Goal: Task Accomplishment & Management: Manage account settings

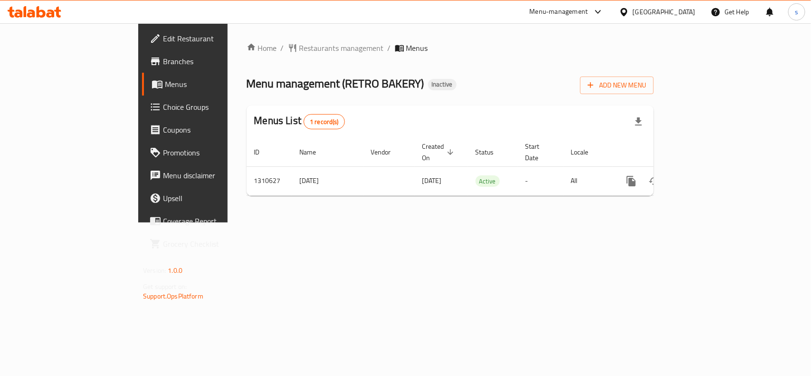
click at [635, 11] on div "[GEOGRAPHIC_DATA]" at bounding box center [664, 12] width 63 height 10
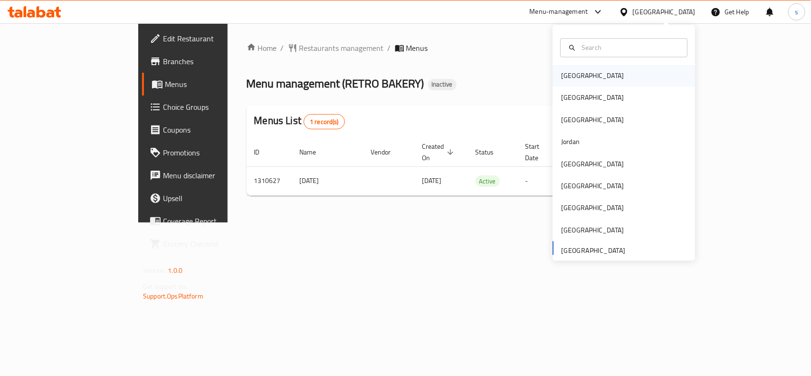
click at [567, 71] on div "[GEOGRAPHIC_DATA]" at bounding box center [592, 76] width 63 height 10
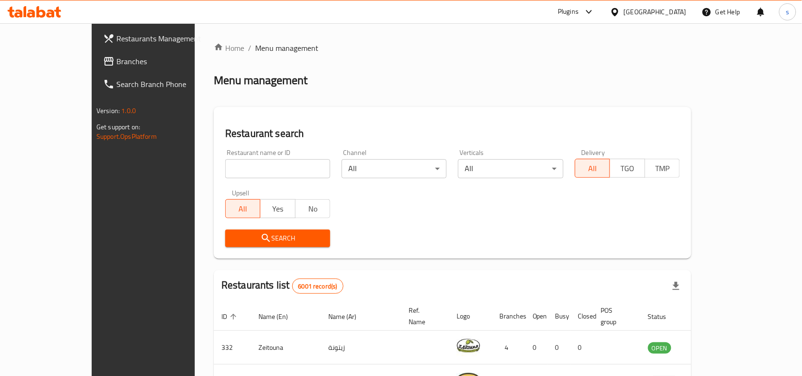
click at [673, 12] on div "[GEOGRAPHIC_DATA]" at bounding box center [655, 12] width 63 height 10
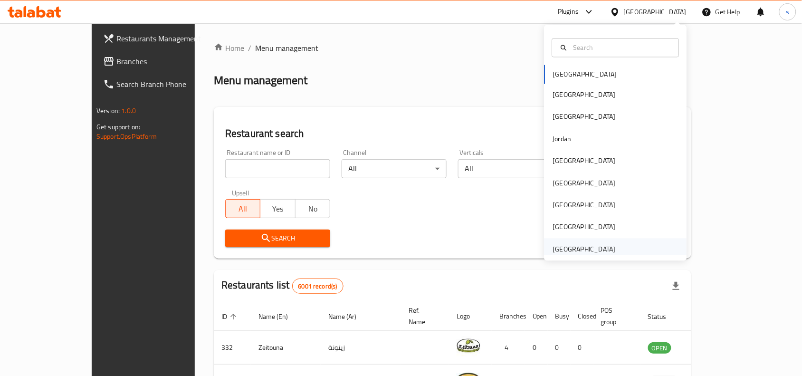
click at [554, 253] on div "[GEOGRAPHIC_DATA]" at bounding box center [584, 249] width 63 height 10
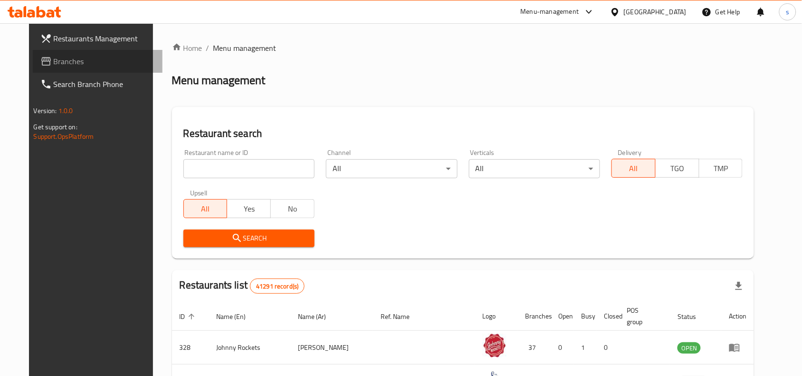
click at [54, 60] on span "Branches" at bounding box center [105, 61] width 102 height 11
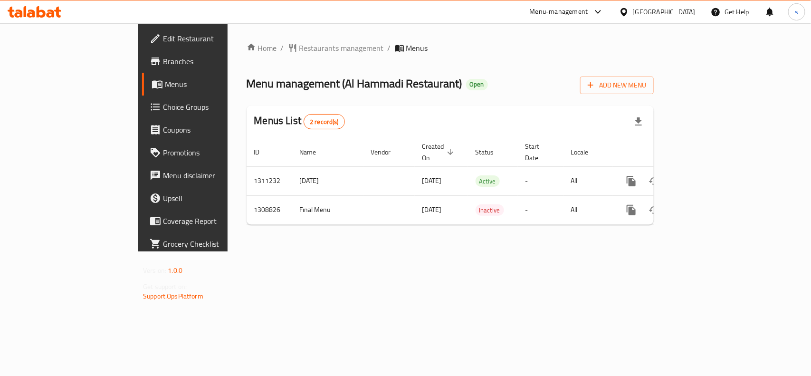
click at [678, 12] on div "[GEOGRAPHIC_DATA]" at bounding box center [664, 12] width 63 height 10
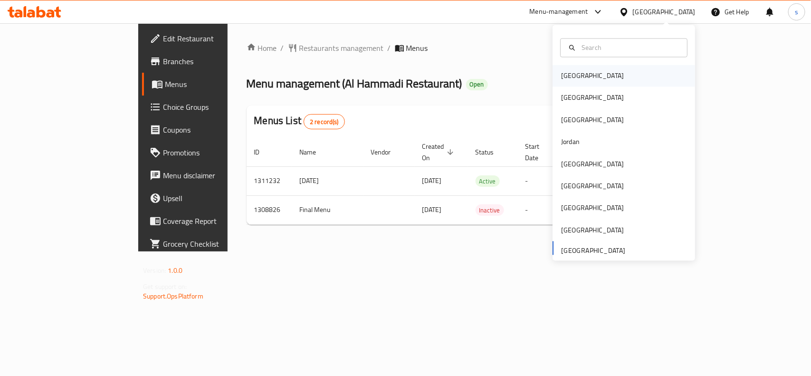
click at [574, 77] on div "[GEOGRAPHIC_DATA]" at bounding box center [592, 76] width 63 height 10
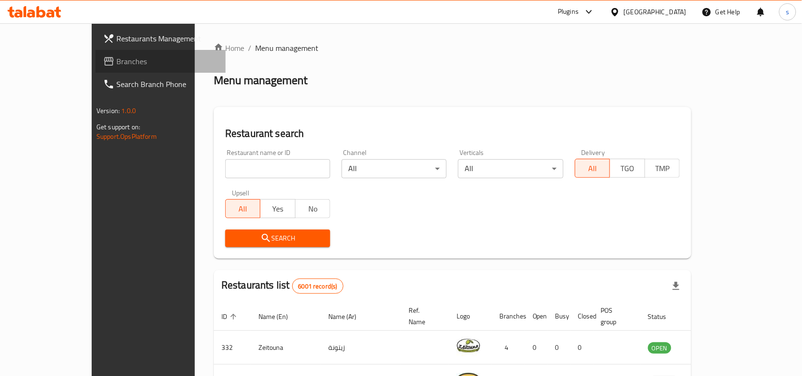
click at [116, 62] on span "Branches" at bounding box center [167, 61] width 102 height 11
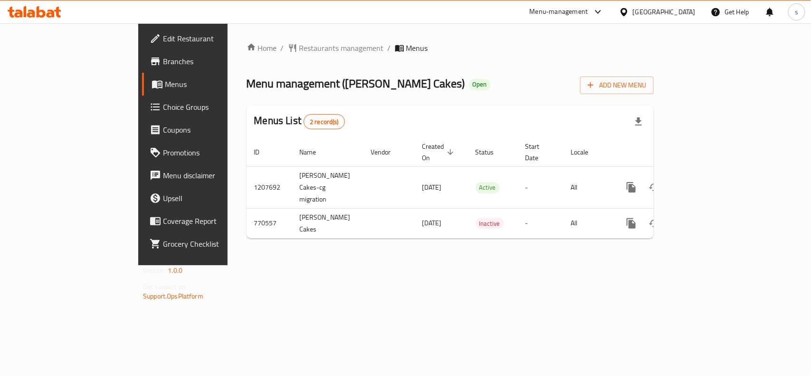
click at [683, 11] on div "[GEOGRAPHIC_DATA]" at bounding box center [664, 12] width 63 height 10
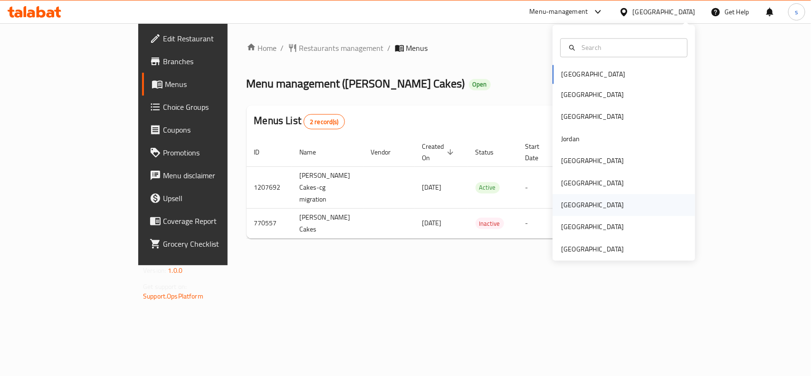
click at [567, 207] on div "[GEOGRAPHIC_DATA]" at bounding box center [592, 205] width 63 height 10
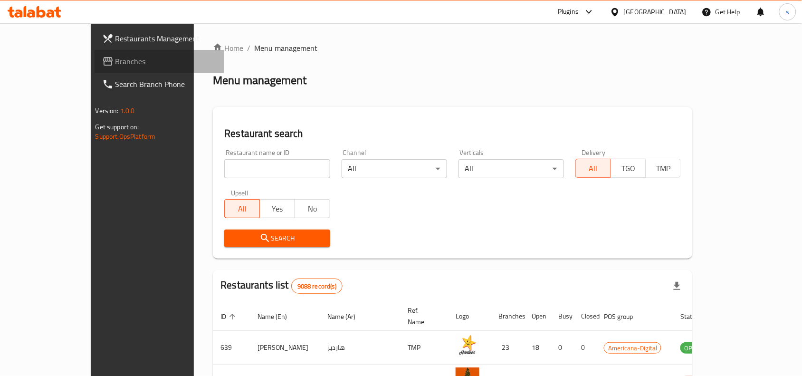
click at [115, 60] on span "Branches" at bounding box center [166, 61] width 102 height 11
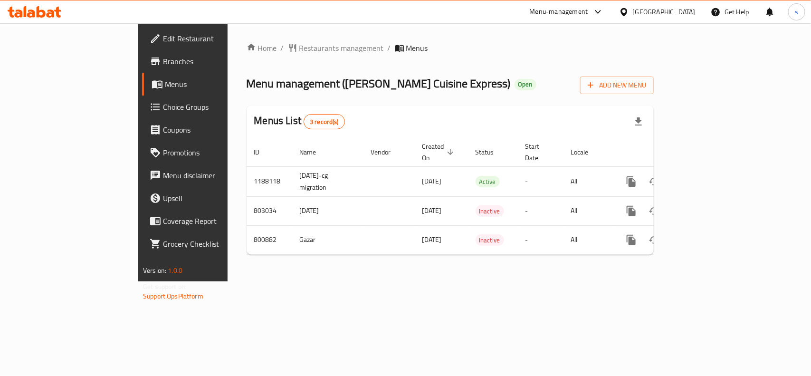
click at [680, 11] on div "[GEOGRAPHIC_DATA]" at bounding box center [664, 12] width 63 height 10
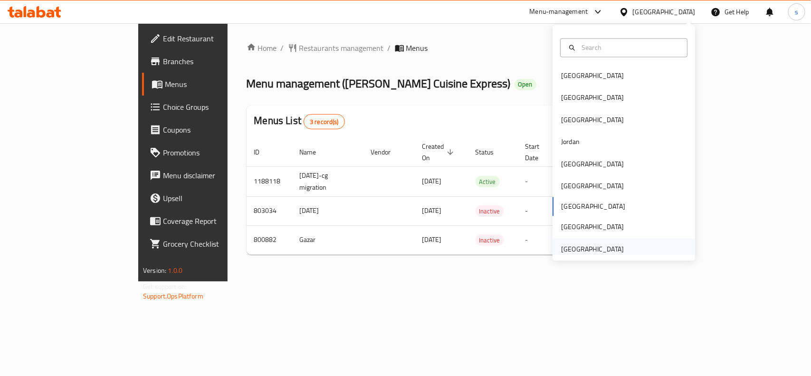
click at [617, 248] on div "[GEOGRAPHIC_DATA]" at bounding box center [593, 249] width 78 height 22
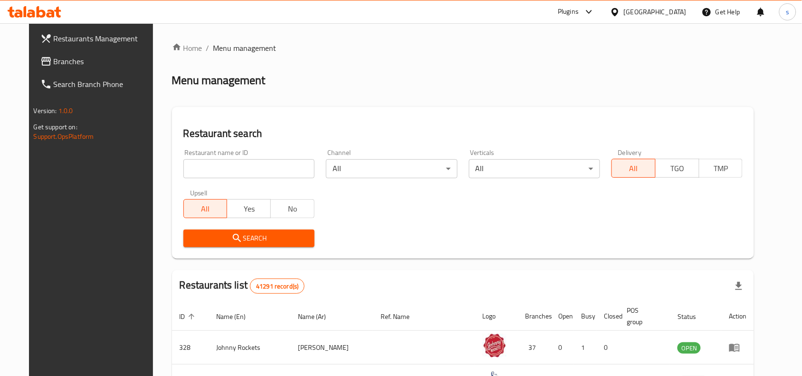
click at [54, 62] on span "Branches" at bounding box center [105, 61] width 102 height 11
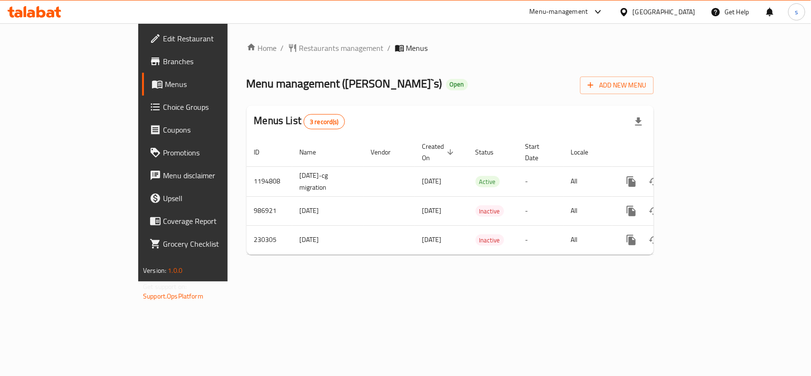
click at [667, 13] on div "[GEOGRAPHIC_DATA]" at bounding box center [664, 12] width 63 height 10
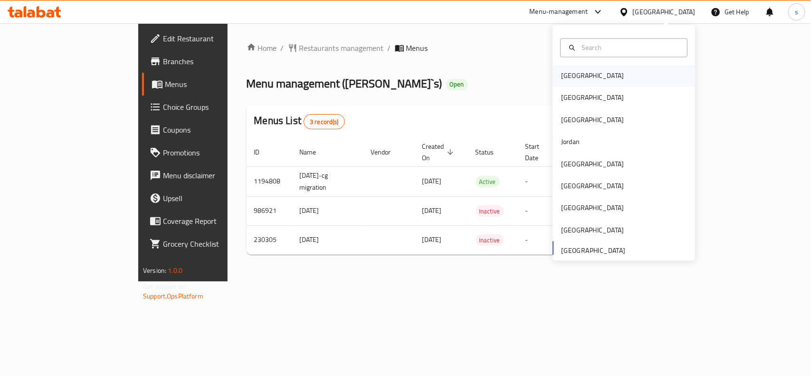
click at [556, 82] on div "[GEOGRAPHIC_DATA]" at bounding box center [593, 76] width 78 height 22
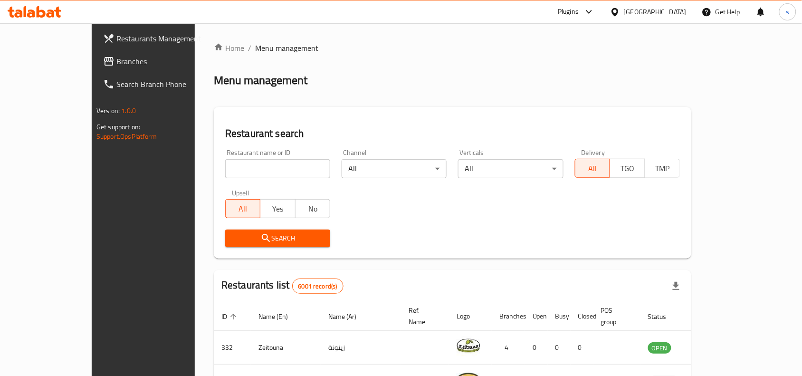
click at [116, 58] on span "Branches" at bounding box center [167, 61] width 102 height 11
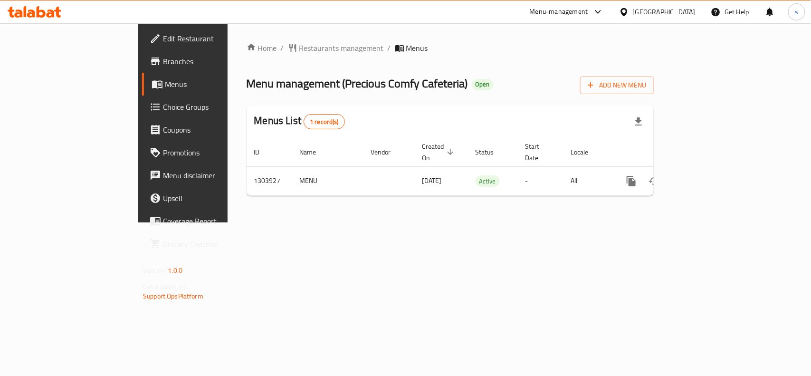
click at [665, 13] on div "[GEOGRAPHIC_DATA]" at bounding box center [664, 12] width 63 height 10
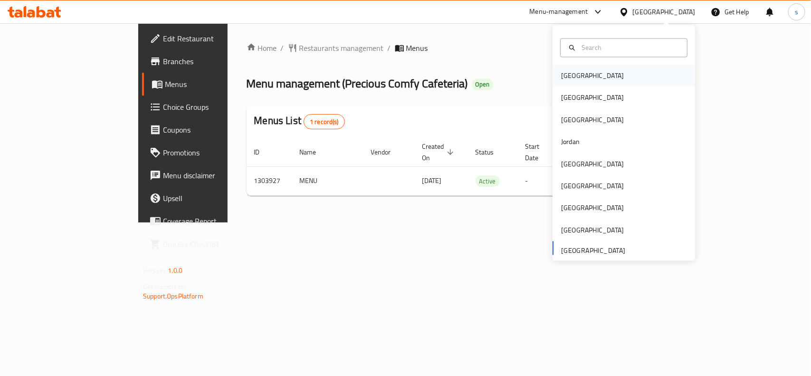
click at [573, 77] on div "[GEOGRAPHIC_DATA]" at bounding box center [592, 76] width 63 height 10
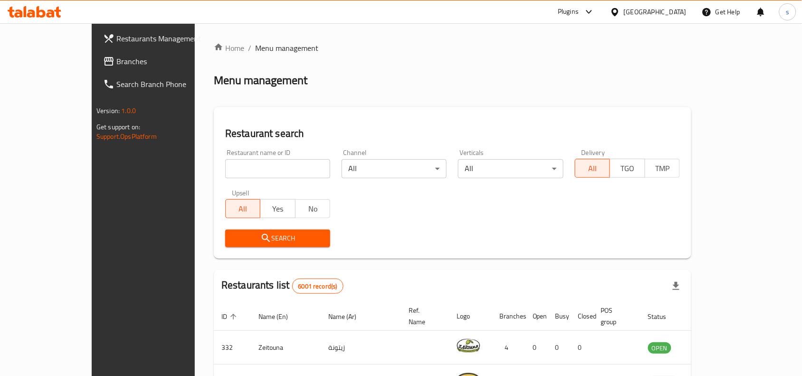
click at [680, 12] on div "[GEOGRAPHIC_DATA]" at bounding box center [655, 12] width 63 height 10
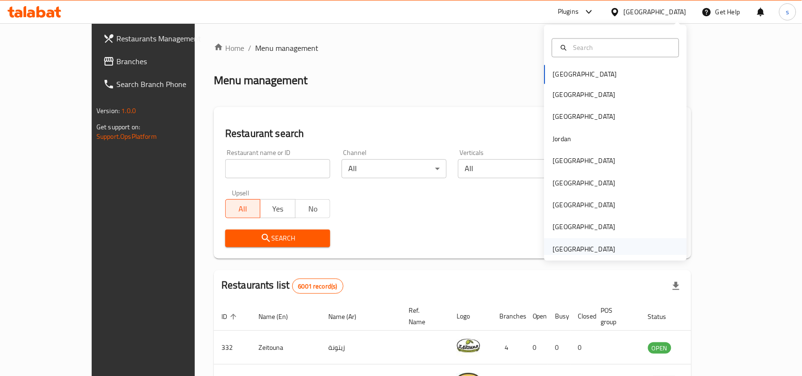
click at [581, 250] on div "[GEOGRAPHIC_DATA]" at bounding box center [584, 249] width 63 height 10
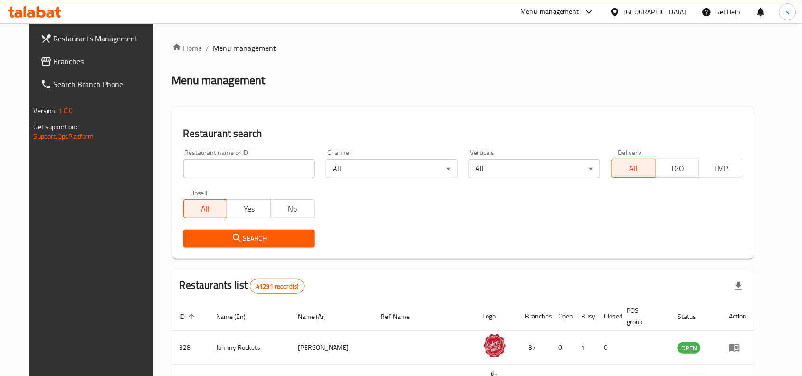
click at [54, 59] on span "Branches" at bounding box center [105, 61] width 102 height 11
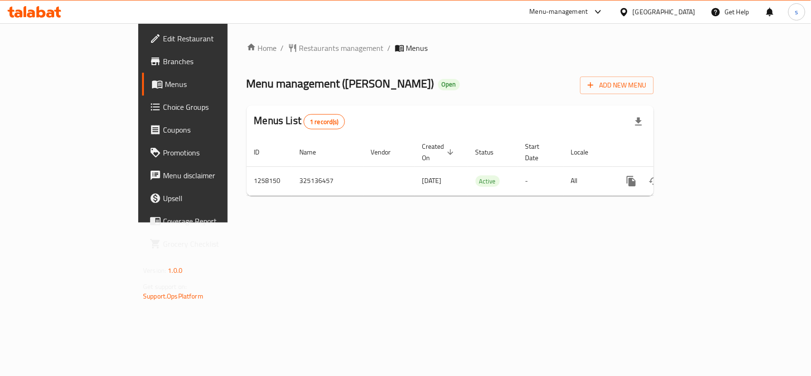
click at [680, 12] on div "[GEOGRAPHIC_DATA]" at bounding box center [664, 12] width 63 height 10
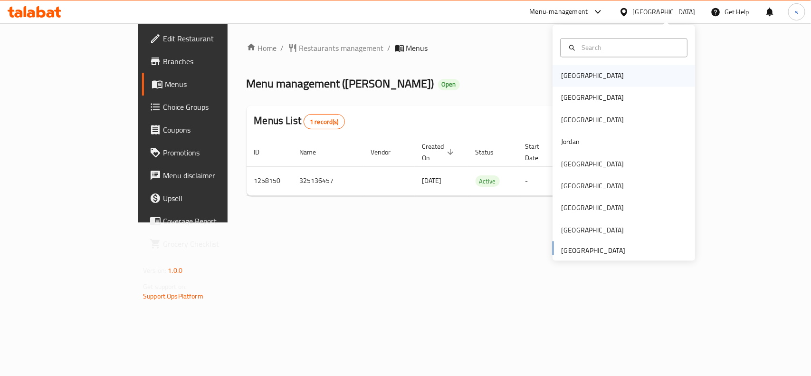
click at [566, 76] on div "[GEOGRAPHIC_DATA]" at bounding box center [592, 76] width 63 height 10
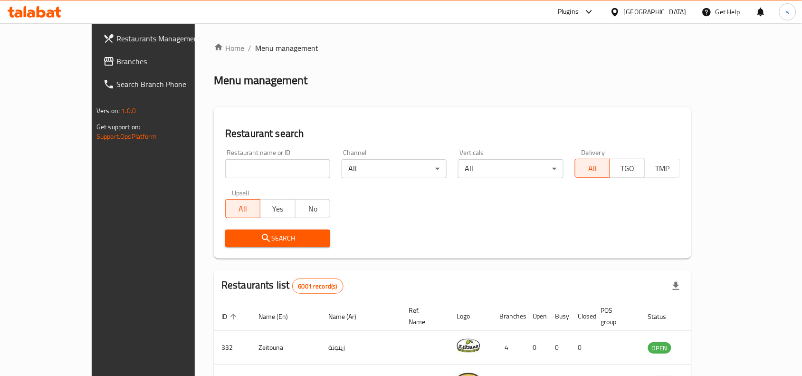
click at [116, 61] on span "Branches" at bounding box center [167, 61] width 102 height 11
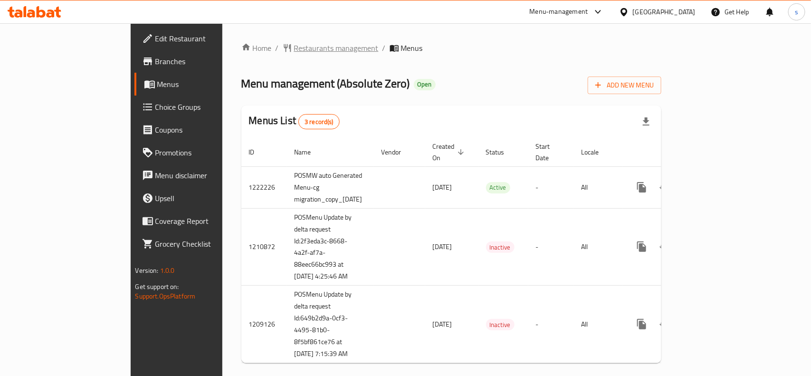
click at [294, 48] on span "Restaurants management" at bounding box center [336, 47] width 85 height 11
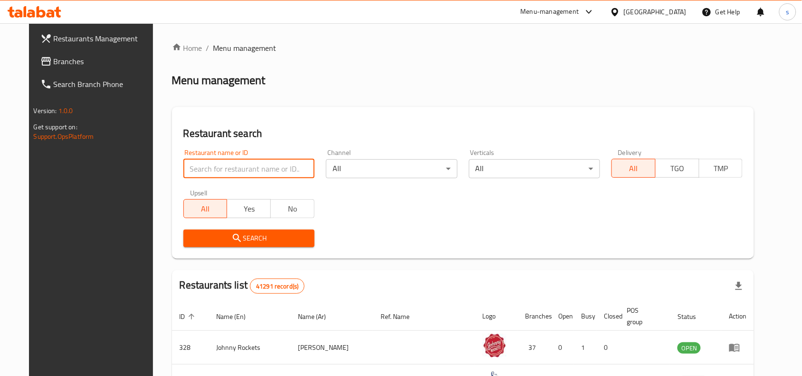
paste input "27306"
type input "27306"
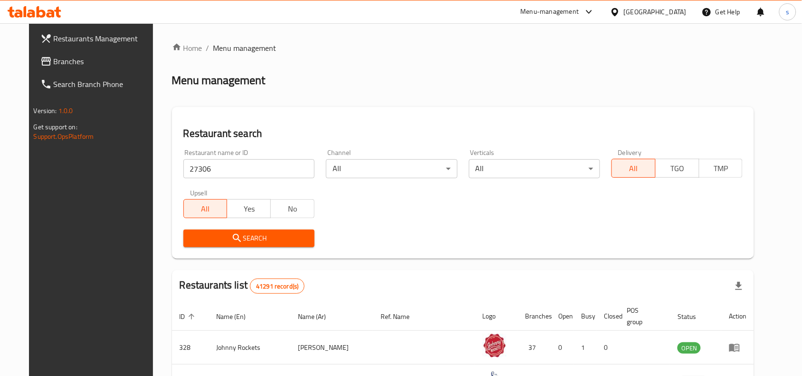
click at [250, 237] on span "Search" at bounding box center [249, 238] width 116 height 12
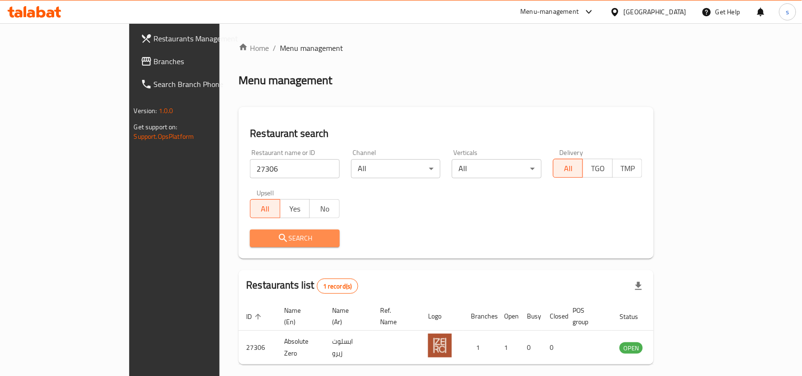
click at [258, 237] on span "Search" at bounding box center [295, 238] width 75 height 12
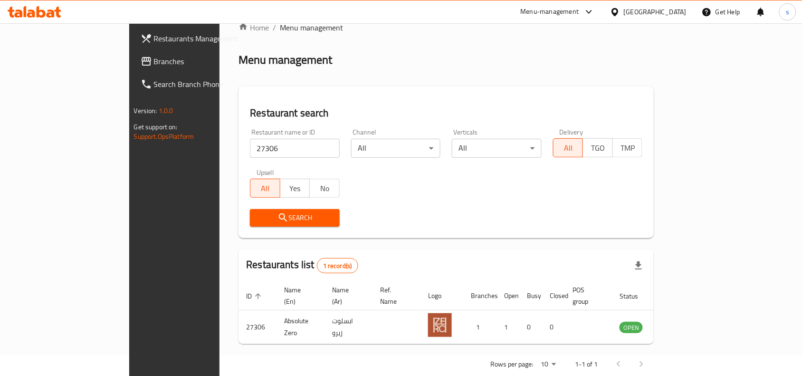
scroll to position [29, 0]
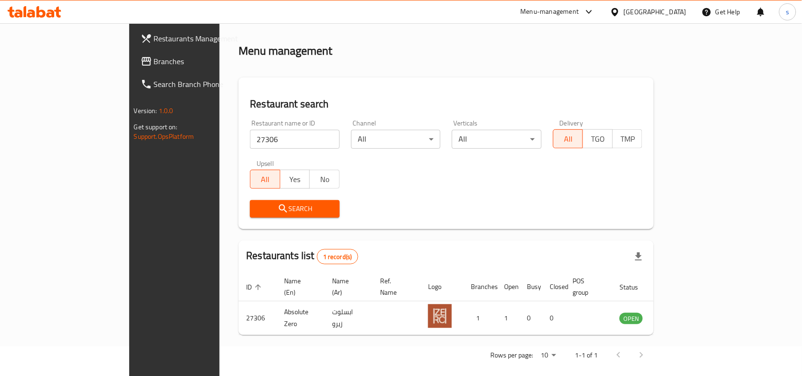
click at [661, 8] on div "[GEOGRAPHIC_DATA]" at bounding box center [655, 12] width 63 height 10
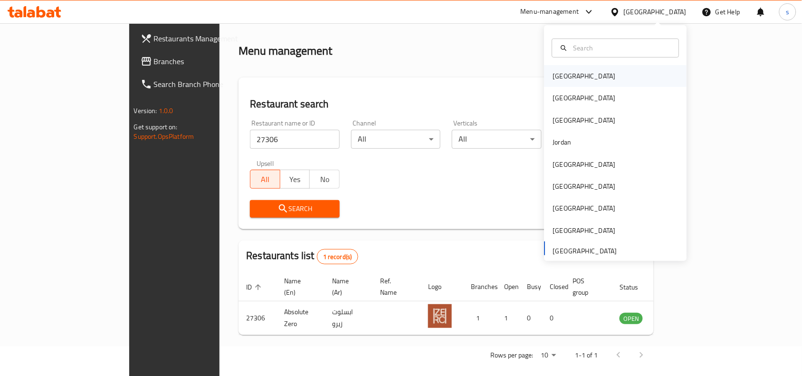
click at [559, 75] on div "[GEOGRAPHIC_DATA]" at bounding box center [584, 76] width 63 height 10
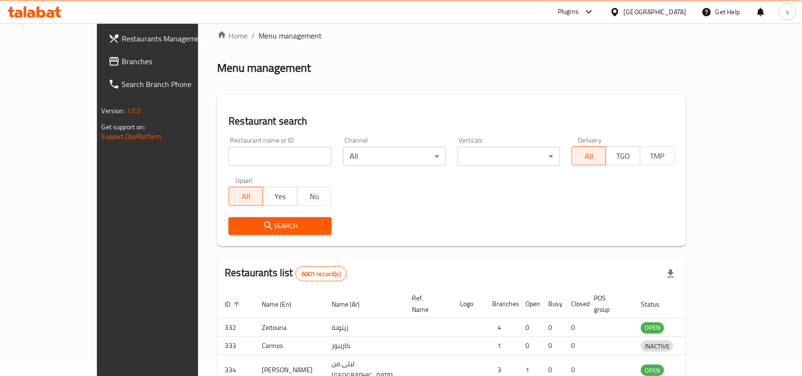
scroll to position [29, 0]
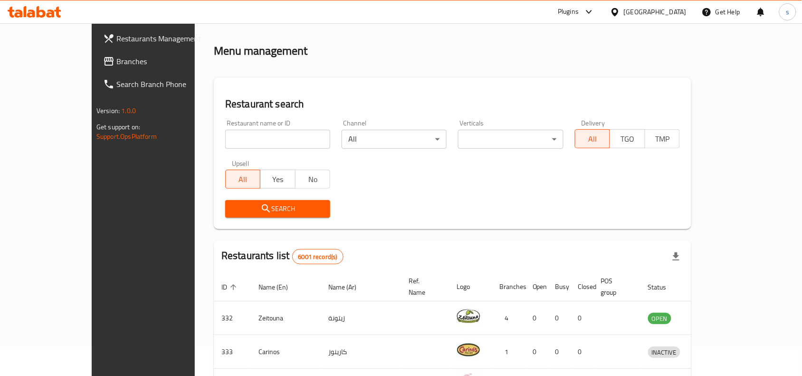
drag, startPoint x: 681, startPoint y: 11, endPoint x: 681, endPoint y: 20, distance: 9.0
click at [681, 11] on div "[GEOGRAPHIC_DATA]" at bounding box center [655, 12] width 63 height 10
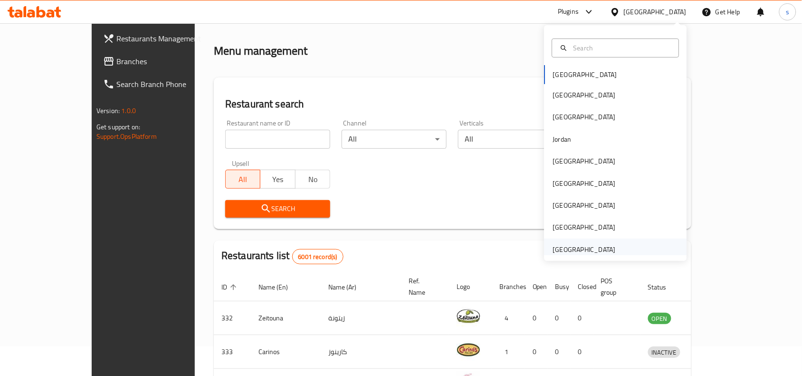
click at [595, 248] on div "[GEOGRAPHIC_DATA]" at bounding box center [584, 249] width 63 height 10
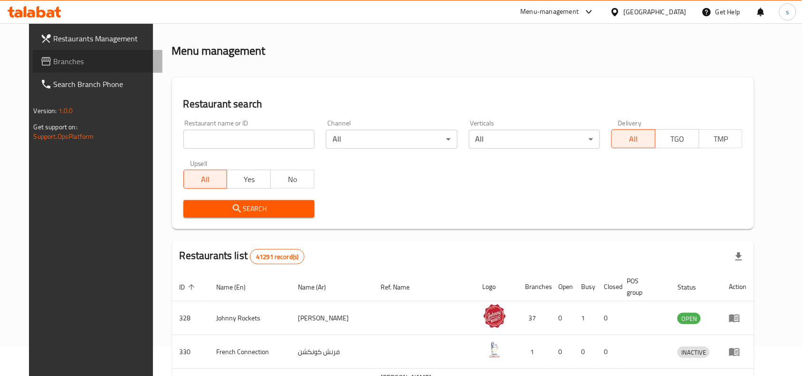
click at [54, 60] on span "Branches" at bounding box center [105, 61] width 102 height 11
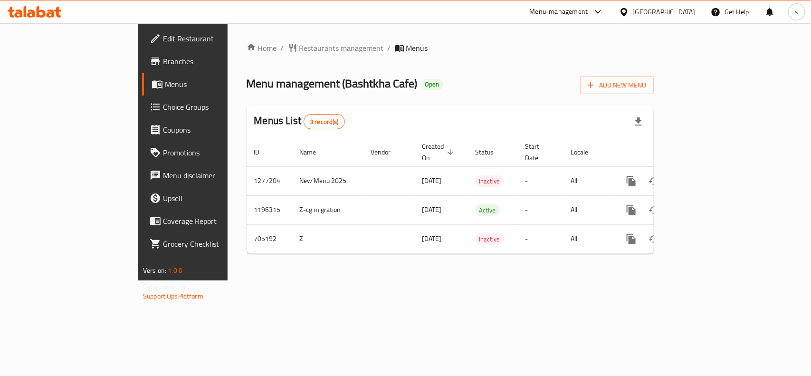
click at [163, 103] on span "Choice Groups" at bounding box center [214, 106] width 103 height 11
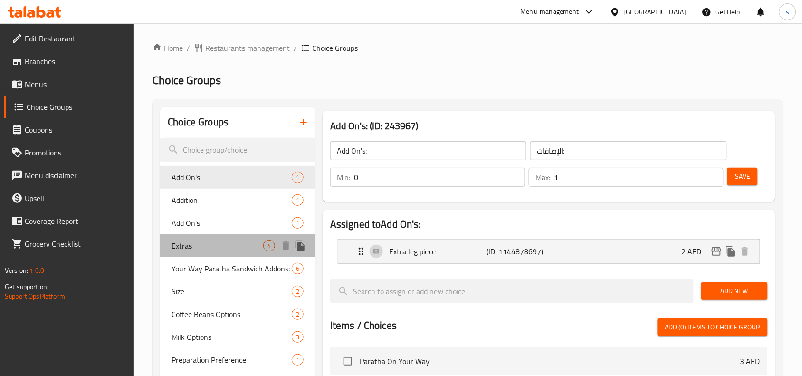
click at [187, 247] on span "Extras" at bounding box center [218, 245] width 92 height 11
type input "Extras"
type input "اضافات"
type input "4"
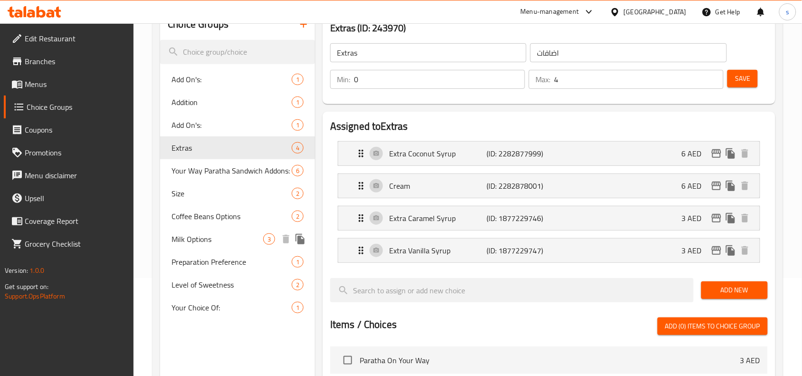
scroll to position [119, 0]
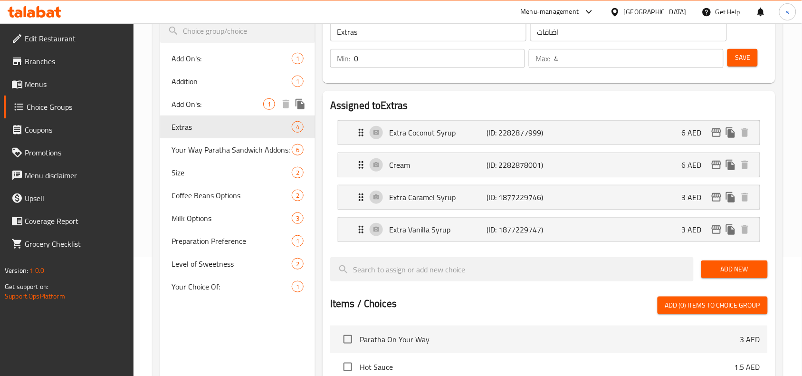
click at [198, 103] on span "Add On's:" at bounding box center [218, 103] width 92 height 11
type input "Add On's:"
type input "الإضافات:"
type input "1"
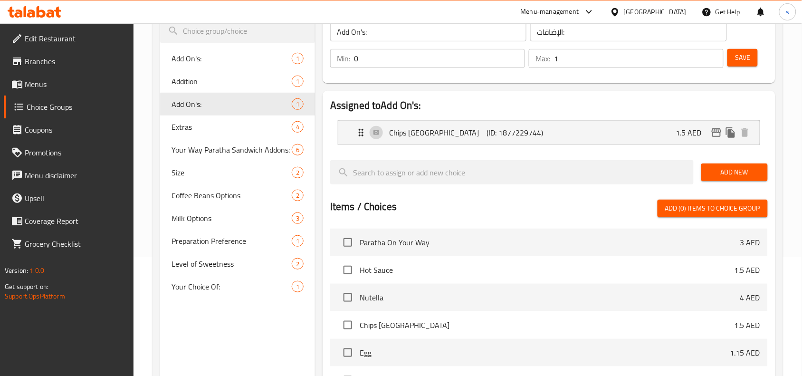
click at [669, 11] on div "[GEOGRAPHIC_DATA]" at bounding box center [655, 12] width 63 height 10
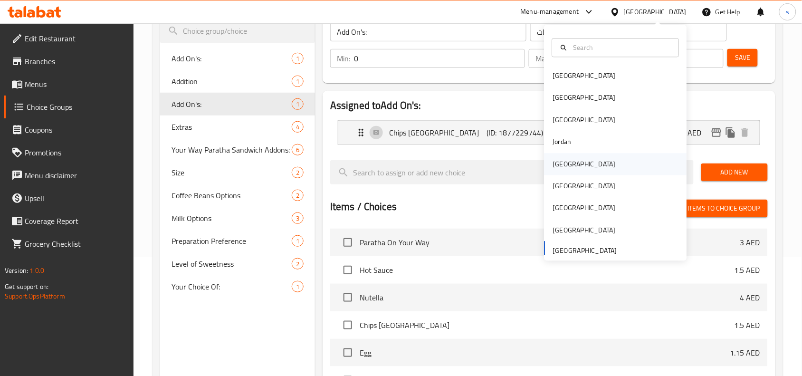
click at [561, 168] on div "[GEOGRAPHIC_DATA]" at bounding box center [584, 164] width 63 height 10
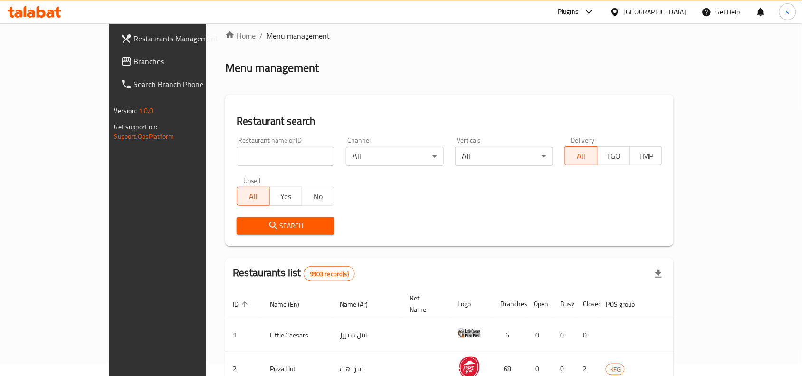
scroll to position [119, 0]
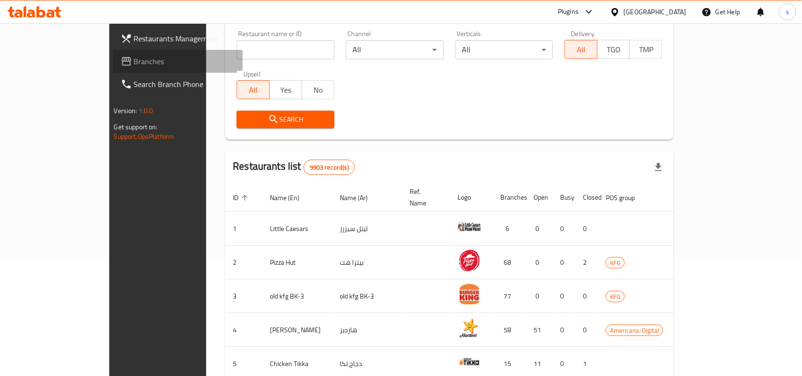
click at [134, 58] on span "Branches" at bounding box center [185, 61] width 102 height 11
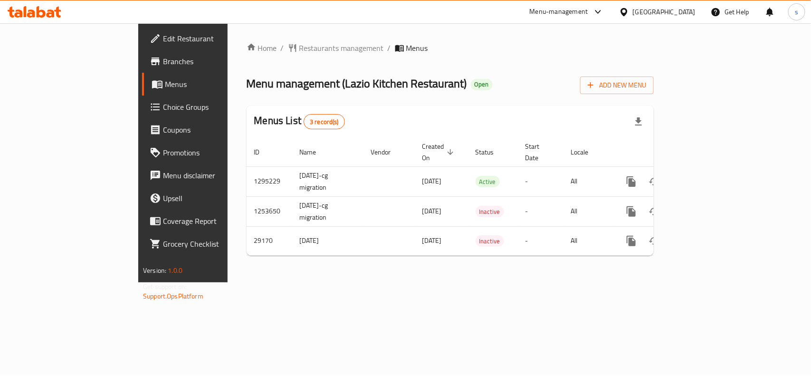
click at [684, 12] on div "[GEOGRAPHIC_DATA]" at bounding box center [664, 12] width 63 height 10
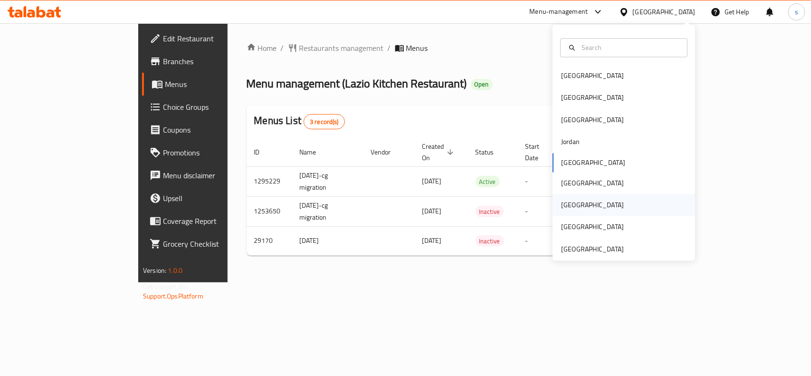
click at [561, 205] on div "[GEOGRAPHIC_DATA]" at bounding box center [592, 205] width 63 height 10
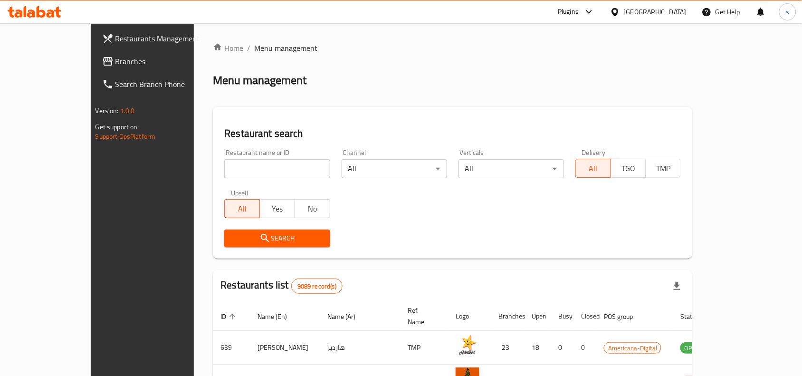
click at [115, 58] on span "Branches" at bounding box center [166, 61] width 102 height 11
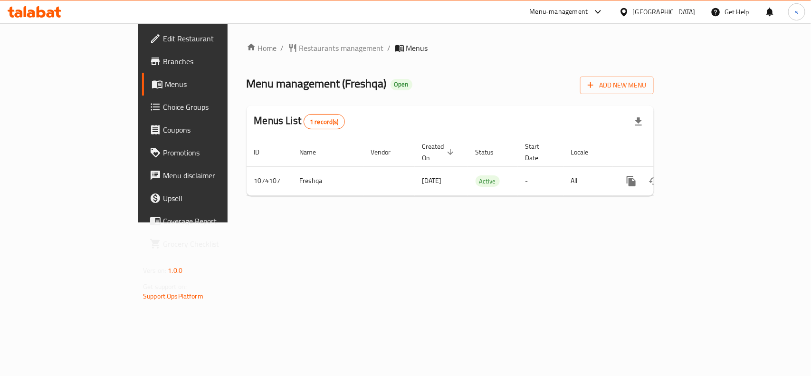
drag, startPoint x: 44, startPoint y: 40, endPoint x: 38, endPoint y: 43, distance: 6.2
click at [163, 40] on span "Edit Restaurant" at bounding box center [214, 38] width 103 height 11
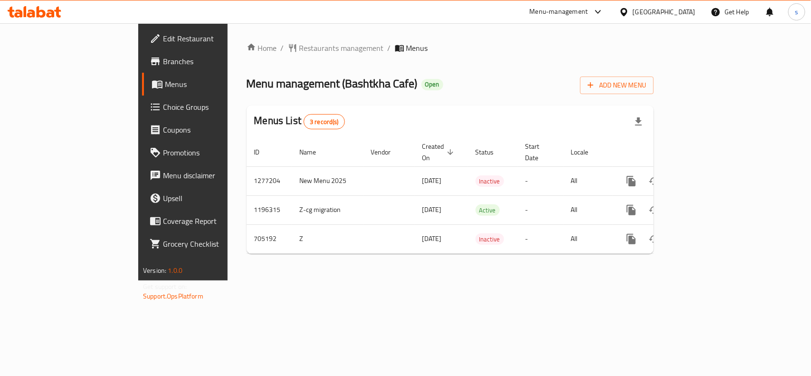
click at [651, 12] on div "[GEOGRAPHIC_DATA]" at bounding box center [664, 12] width 63 height 10
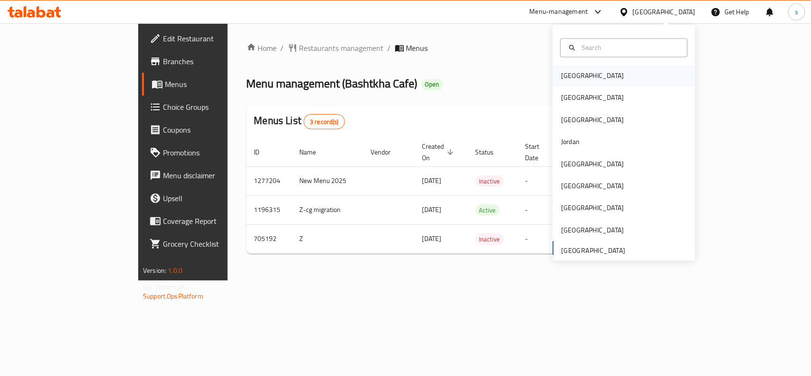
click at [562, 77] on div "[GEOGRAPHIC_DATA]" at bounding box center [592, 76] width 63 height 10
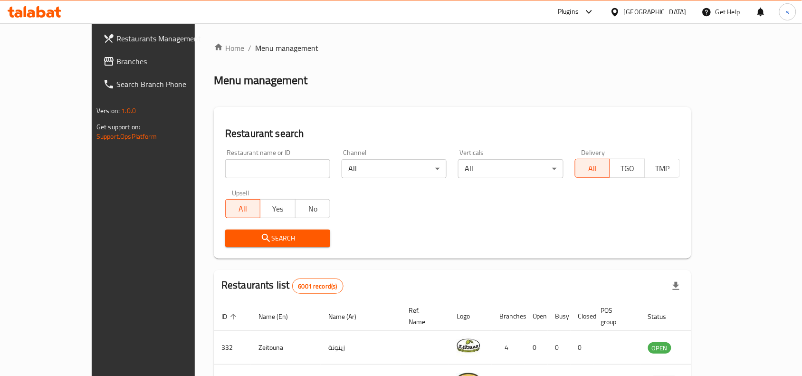
click at [670, 9] on div "[GEOGRAPHIC_DATA]" at bounding box center [655, 12] width 63 height 10
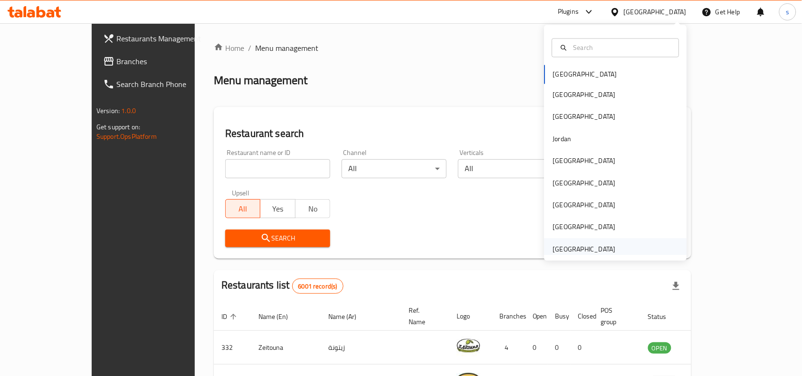
click at [588, 247] on div "[GEOGRAPHIC_DATA]" at bounding box center [584, 249] width 63 height 10
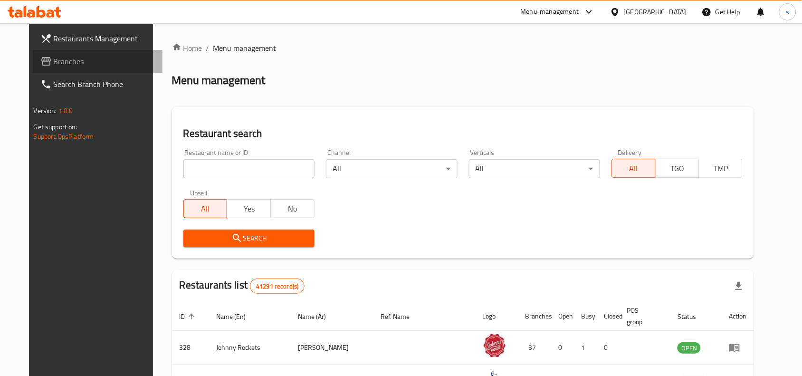
click at [54, 63] on span "Branches" at bounding box center [105, 61] width 102 height 11
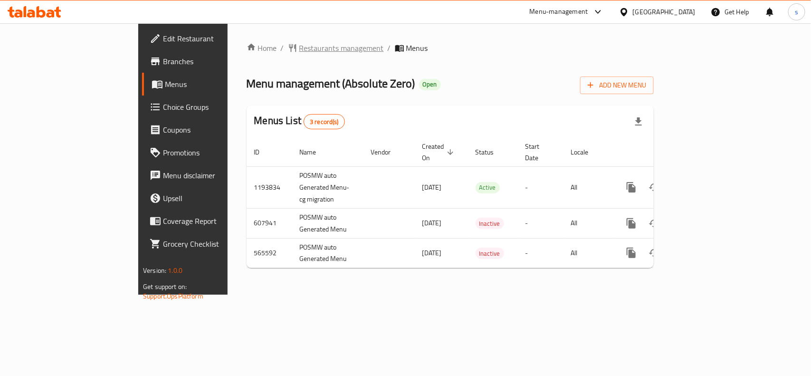
click at [299, 48] on span "Restaurants management" at bounding box center [341, 47] width 85 height 11
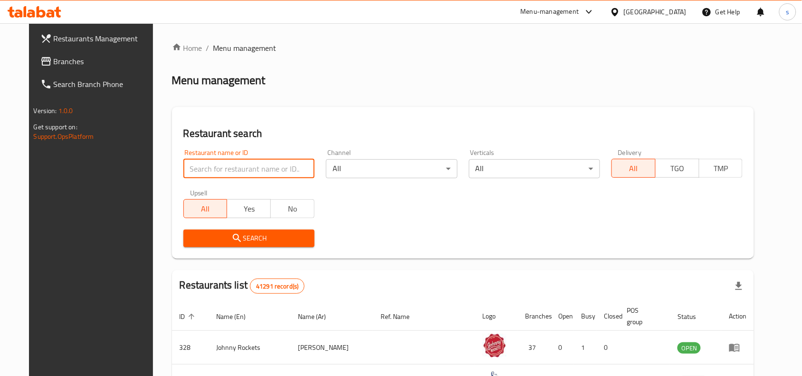
click at [195, 164] on input "search" at bounding box center [248, 168] width 131 height 19
paste input "13865"
type input "13865"
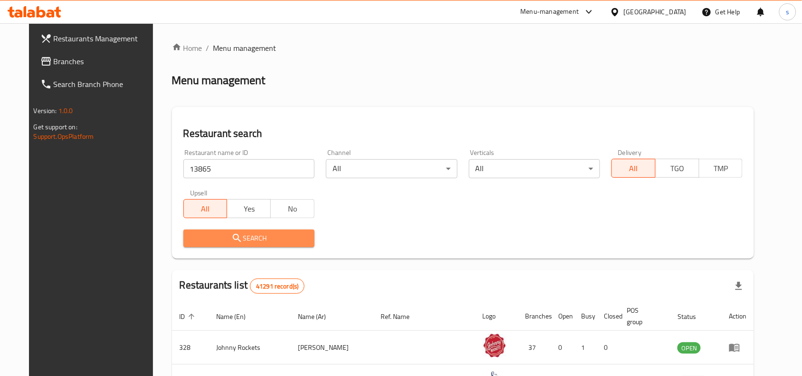
click at [231, 236] on icon "submit" at bounding box center [236, 237] width 11 height 11
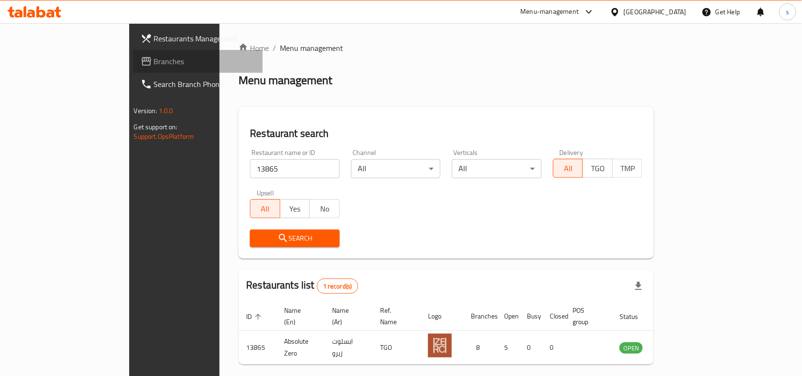
click at [154, 63] on span "Branches" at bounding box center [205, 61] width 102 height 11
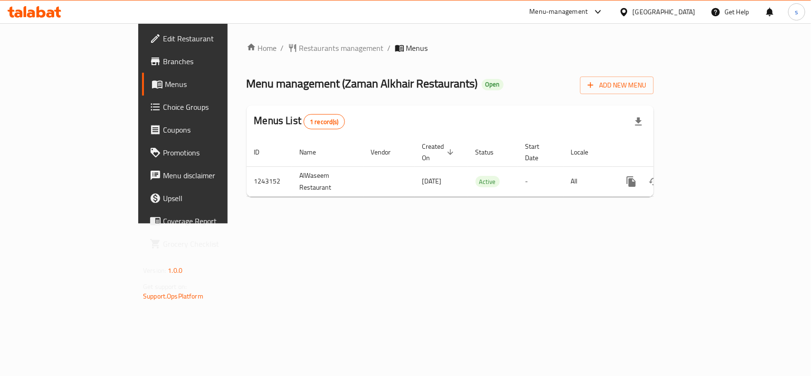
click at [683, 15] on div "[GEOGRAPHIC_DATA]" at bounding box center [664, 12] width 63 height 10
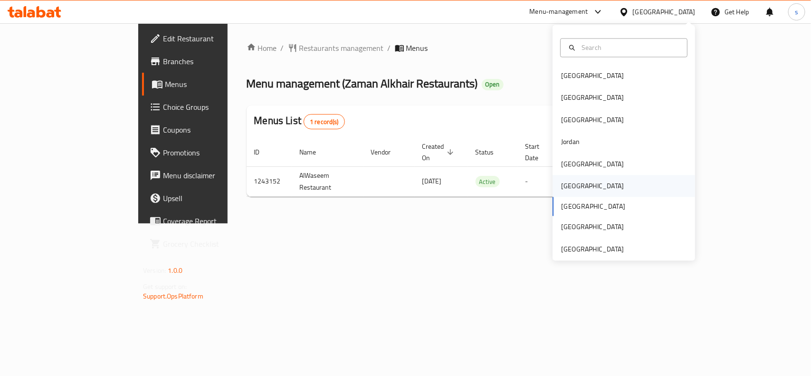
click at [570, 185] on div "[GEOGRAPHIC_DATA]" at bounding box center [593, 186] width 78 height 22
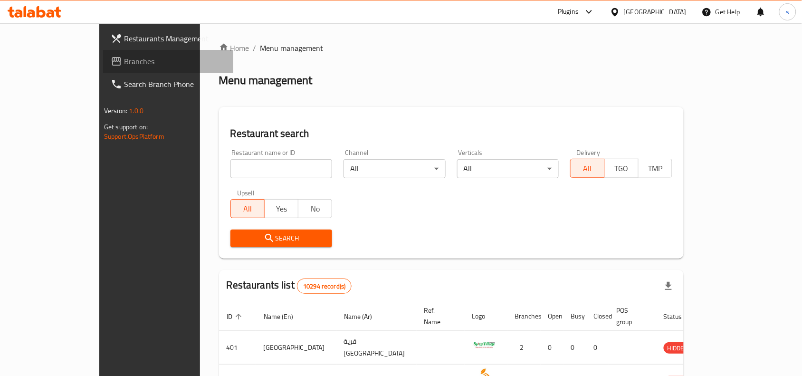
click at [124, 62] on span "Branches" at bounding box center [175, 61] width 102 height 11
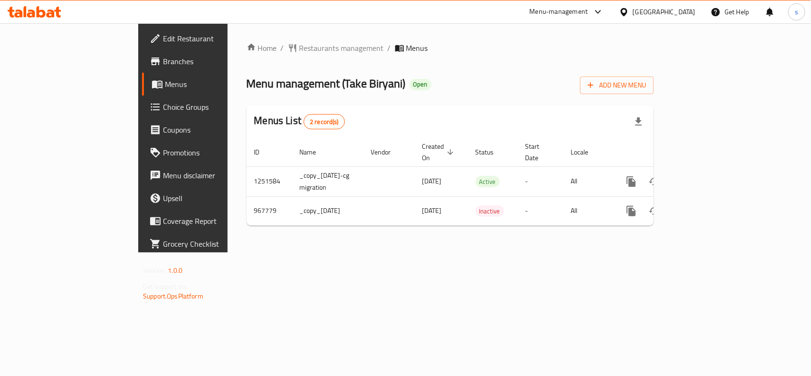
click at [690, 12] on div "[GEOGRAPHIC_DATA]" at bounding box center [664, 12] width 63 height 10
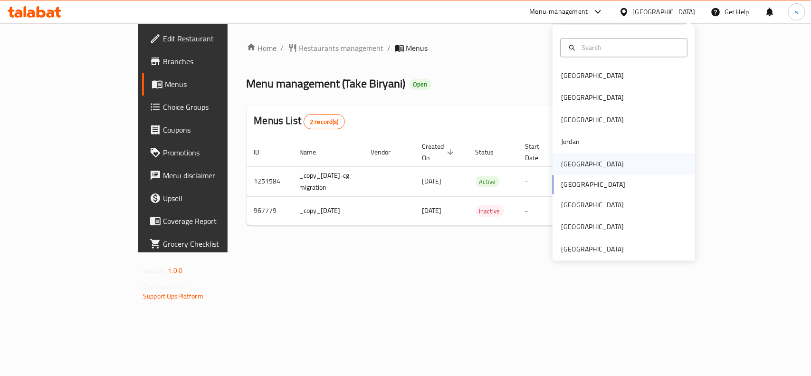
click at [562, 166] on div "[GEOGRAPHIC_DATA]" at bounding box center [592, 164] width 63 height 10
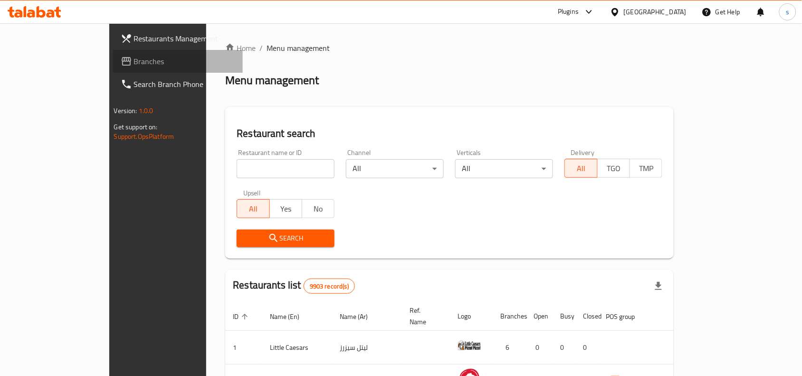
click at [134, 67] on span "Branches" at bounding box center [185, 61] width 102 height 11
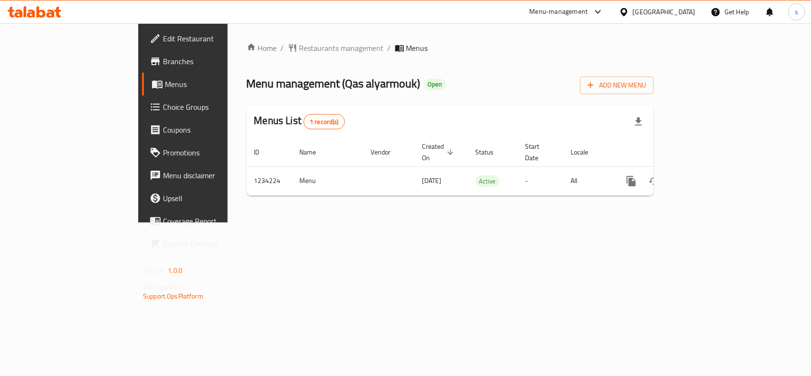
click at [677, 8] on div "[GEOGRAPHIC_DATA]" at bounding box center [664, 12] width 63 height 10
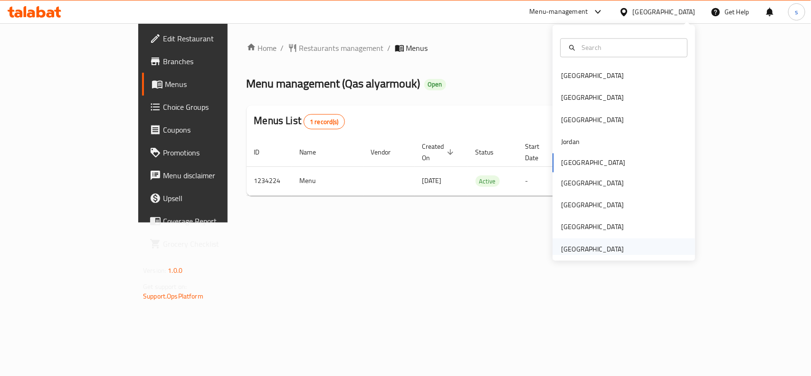
click at [610, 249] on div "[GEOGRAPHIC_DATA]" at bounding box center [592, 249] width 63 height 10
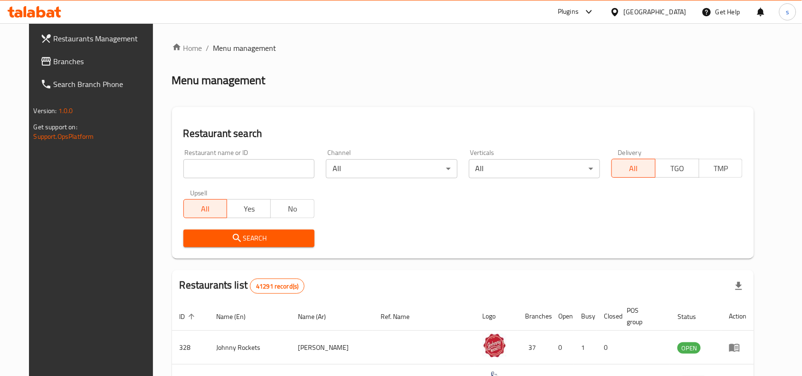
click at [54, 62] on span "Branches" at bounding box center [105, 61] width 102 height 11
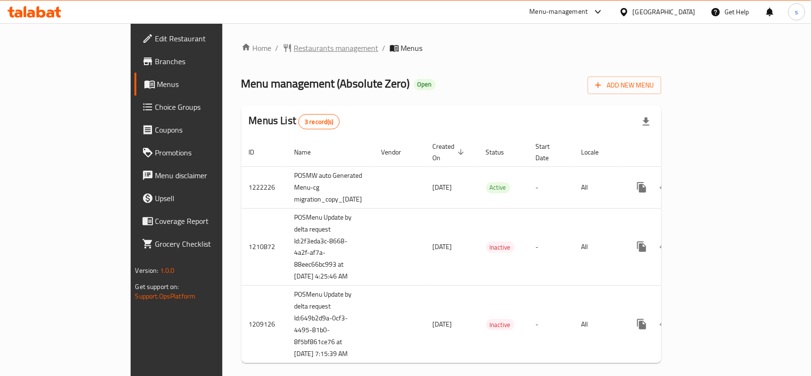
click at [294, 51] on span "Restaurants management" at bounding box center [336, 47] width 85 height 11
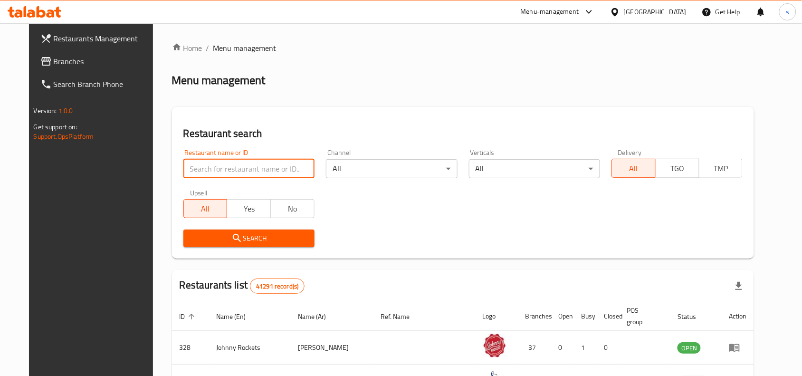
click at [213, 162] on input "search" at bounding box center [248, 168] width 131 height 19
paste input "27306"
type input "27306"
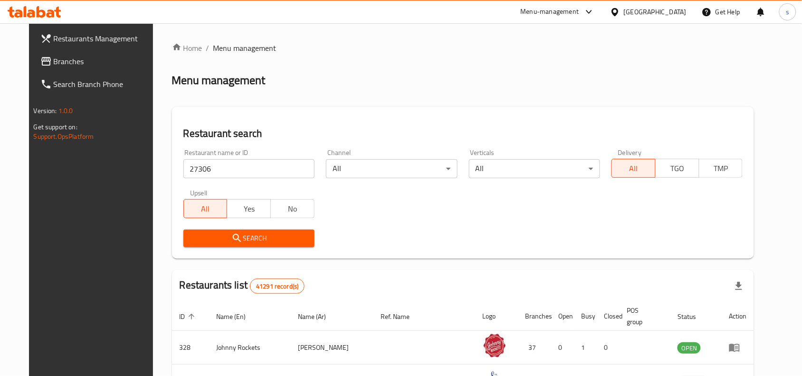
click at [231, 236] on icon "submit" at bounding box center [236, 237] width 11 height 11
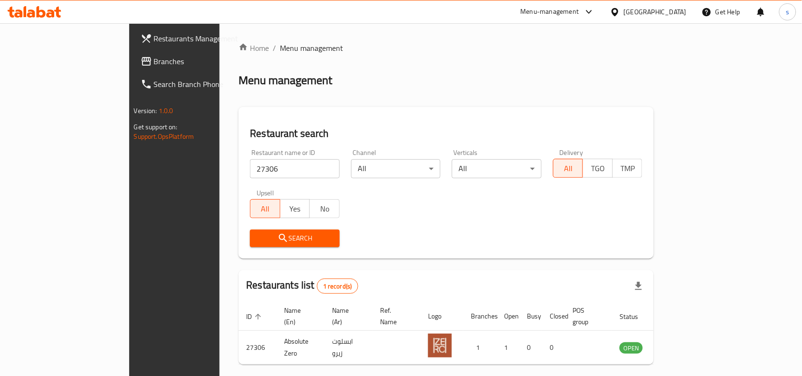
click at [645, 10] on div "[GEOGRAPHIC_DATA]" at bounding box center [655, 12] width 63 height 10
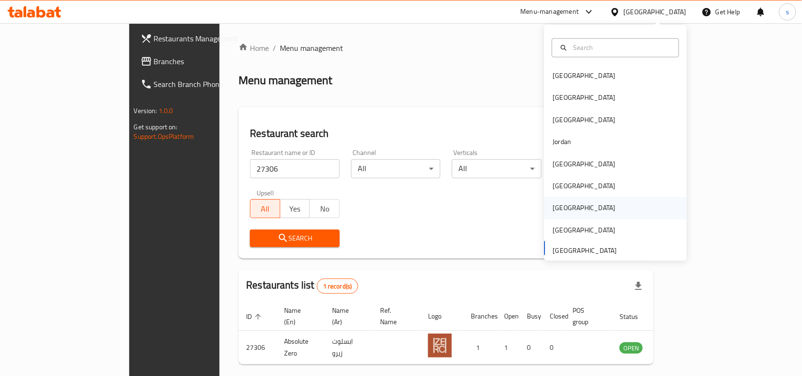
click at [553, 211] on div "[GEOGRAPHIC_DATA]" at bounding box center [584, 208] width 63 height 10
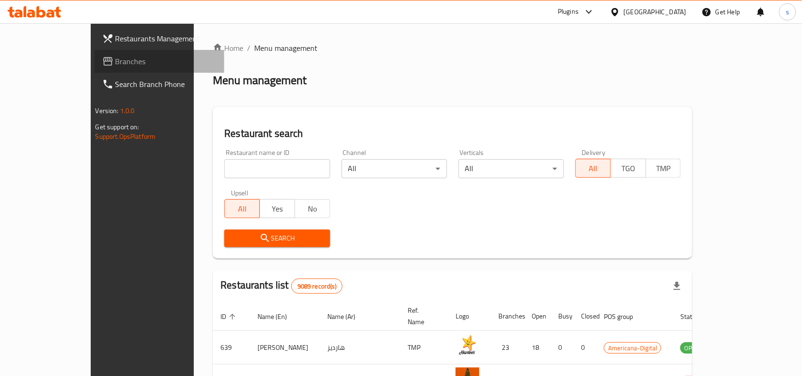
click at [115, 60] on span "Branches" at bounding box center [166, 61] width 102 height 11
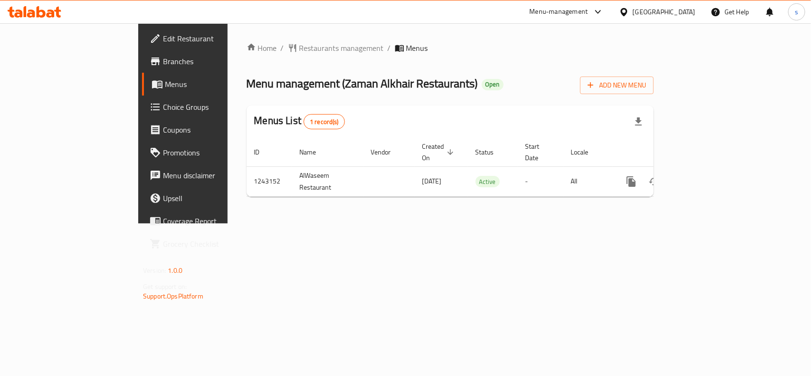
click at [683, 12] on div "[GEOGRAPHIC_DATA]" at bounding box center [664, 12] width 63 height 10
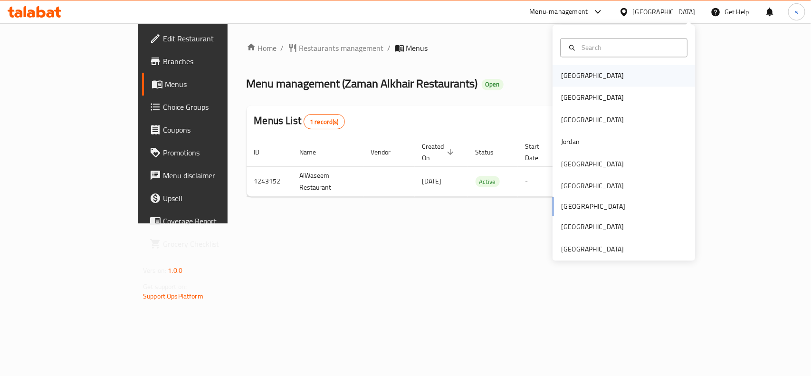
click at [578, 77] on div "[GEOGRAPHIC_DATA]" at bounding box center [593, 76] width 78 height 22
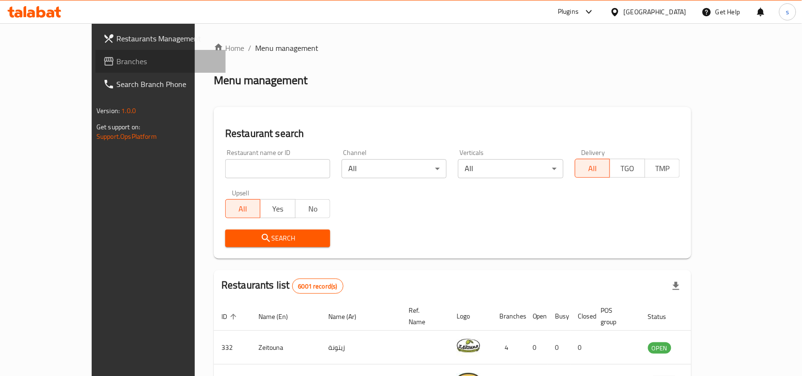
click at [116, 58] on span "Branches" at bounding box center [167, 61] width 102 height 11
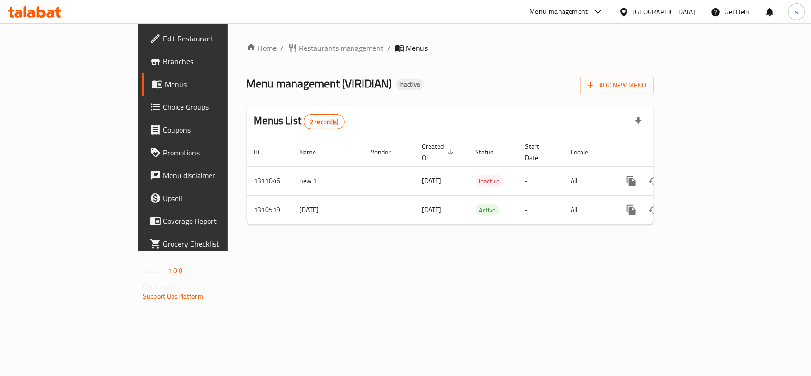
click at [695, 11] on div "[GEOGRAPHIC_DATA]" at bounding box center [664, 12] width 63 height 10
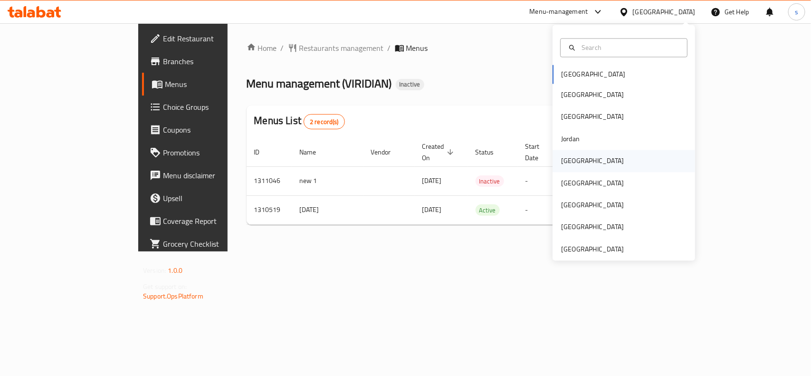
click at [568, 157] on div "[GEOGRAPHIC_DATA]" at bounding box center [592, 161] width 63 height 10
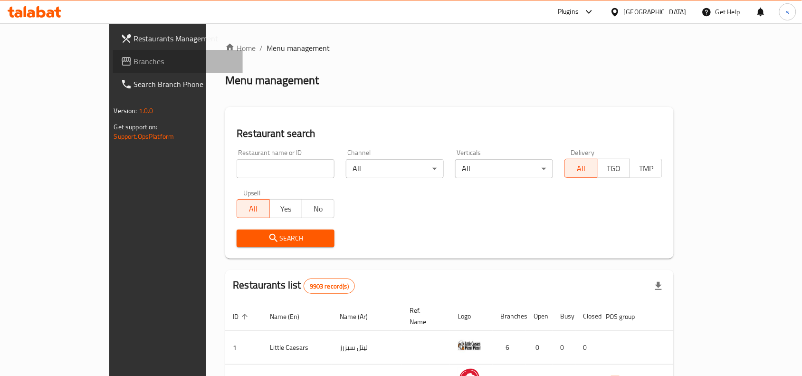
click at [134, 61] on span "Branches" at bounding box center [185, 61] width 102 height 11
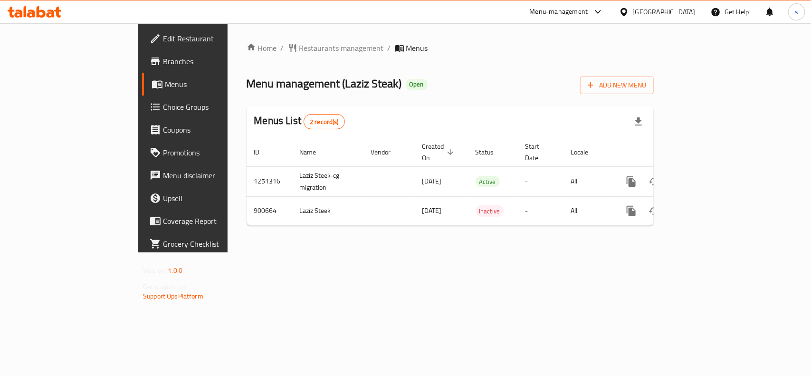
click at [681, 12] on div "[GEOGRAPHIC_DATA]" at bounding box center [664, 12] width 63 height 10
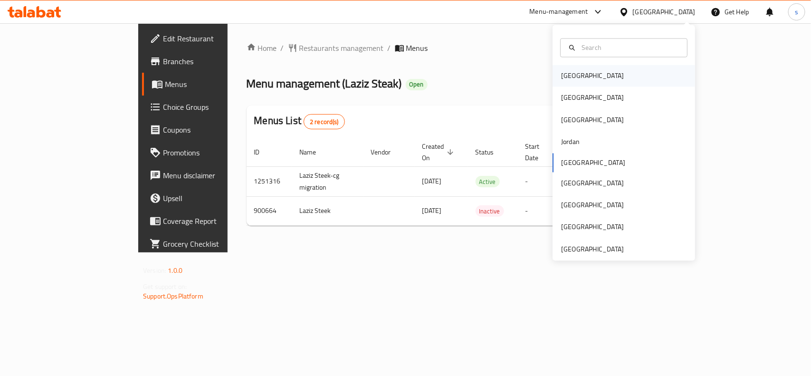
click at [561, 71] on div "[GEOGRAPHIC_DATA]" at bounding box center [592, 76] width 63 height 10
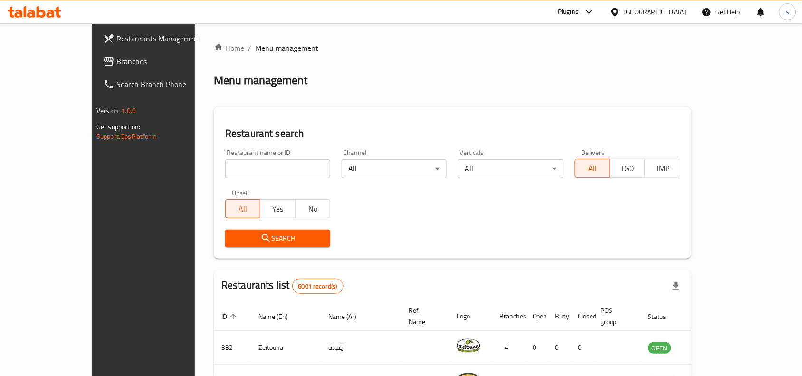
click at [116, 62] on span "Branches" at bounding box center [167, 61] width 102 height 11
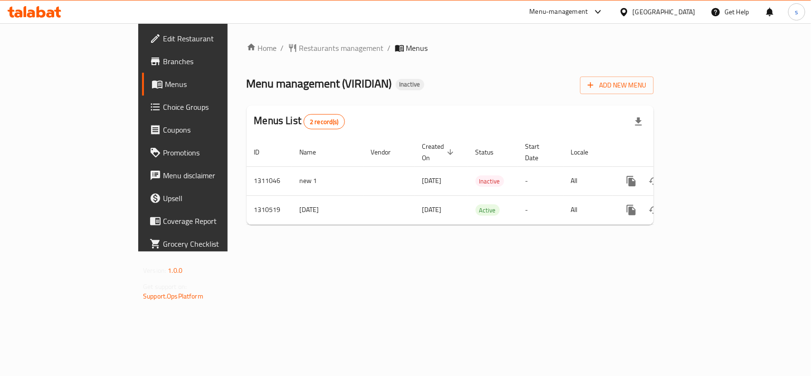
click at [690, 15] on div "[GEOGRAPHIC_DATA]" at bounding box center [664, 12] width 63 height 10
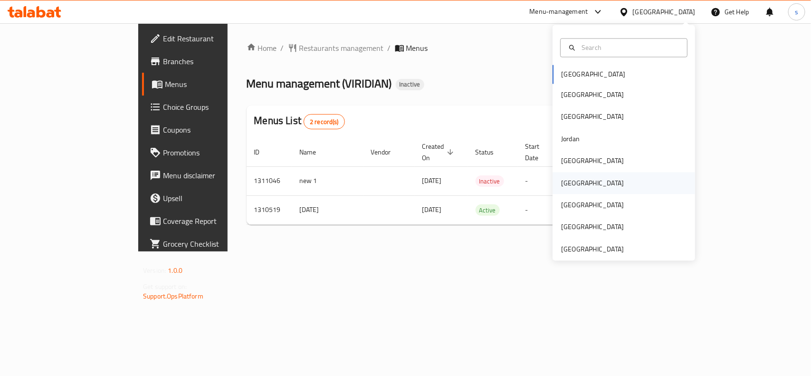
click at [568, 185] on div "[GEOGRAPHIC_DATA]" at bounding box center [592, 183] width 63 height 10
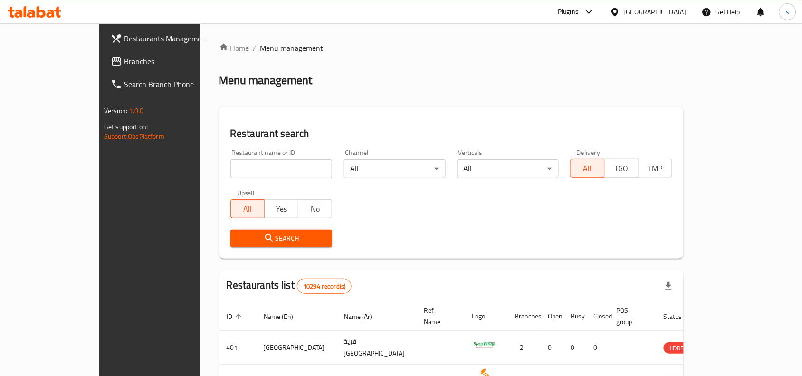
click at [124, 58] on span "Branches" at bounding box center [175, 61] width 102 height 11
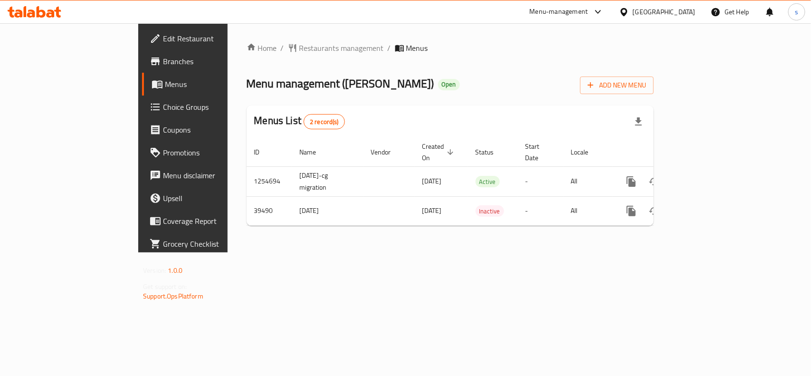
click at [684, 10] on div "[GEOGRAPHIC_DATA]" at bounding box center [664, 12] width 63 height 10
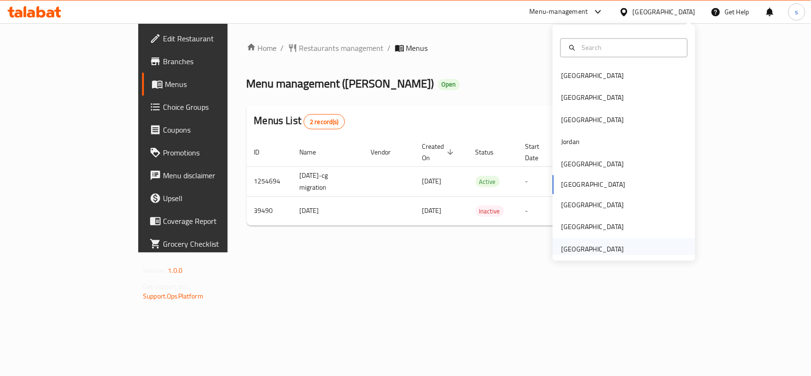
click at [599, 252] on div "[GEOGRAPHIC_DATA]" at bounding box center [592, 249] width 63 height 10
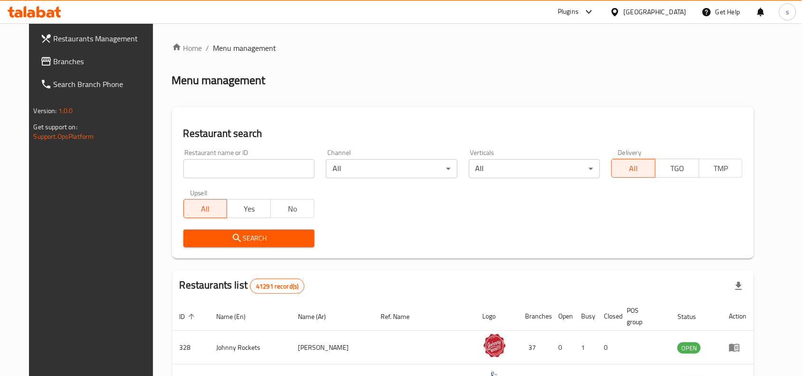
click at [54, 64] on span "Branches" at bounding box center [105, 61] width 102 height 11
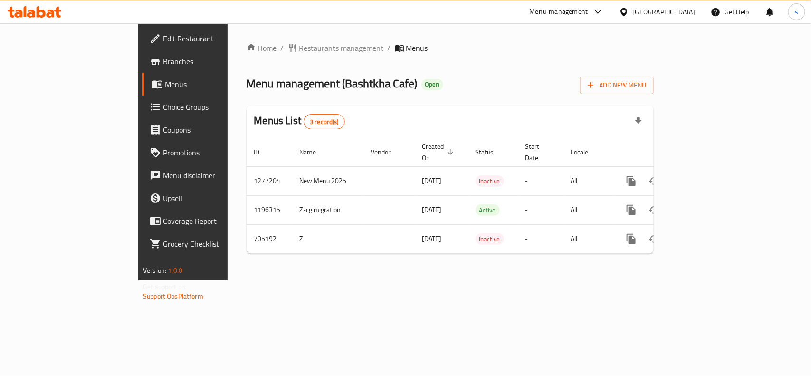
click at [635, 5] on div "[GEOGRAPHIC_DATA]" at bounding box center [658, 11] width 92 height 23
click at [646, 11] on div "[GEOGRAPHIC_DATA]" at bounding box center [664, 12] width 63 height 10
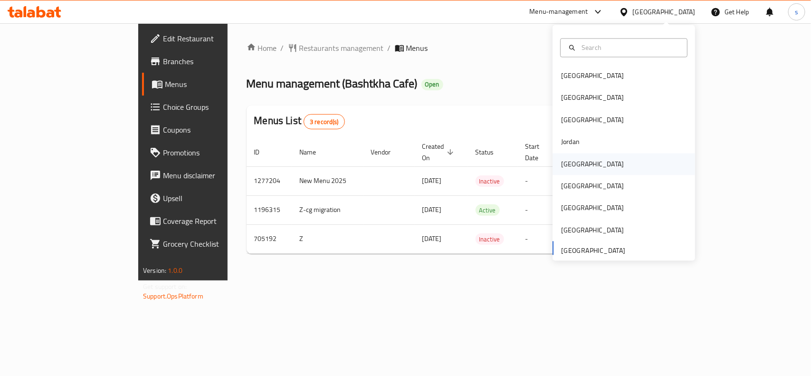
click at [572, 165] on div "[GEOGRAPHIC_DATA]" at bounding box center [592, 164] width 63 height 10
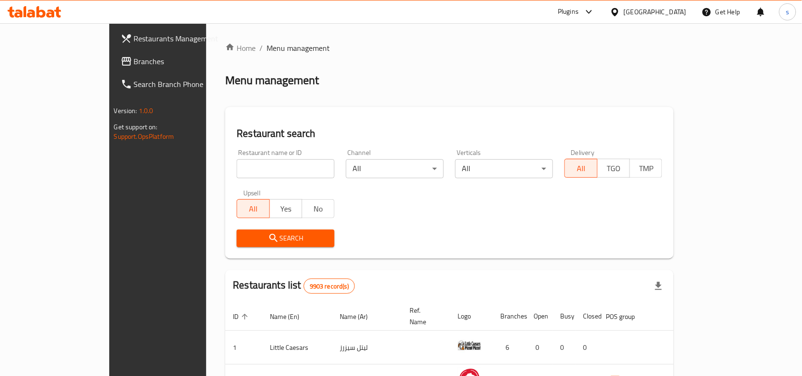
click at [134, 61] on span "Branches" at bounding box center [185, 61] width 102 height 11
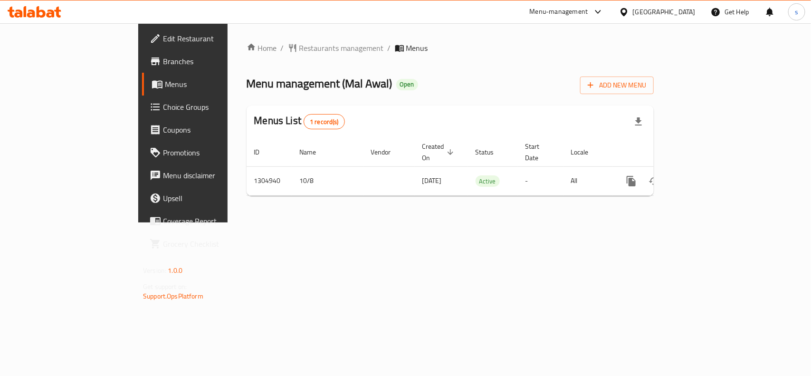
click at [681, 8] on div "[GEOGRAPHIC_DATA]" at bounding box center [664, 12] width 63 height 10
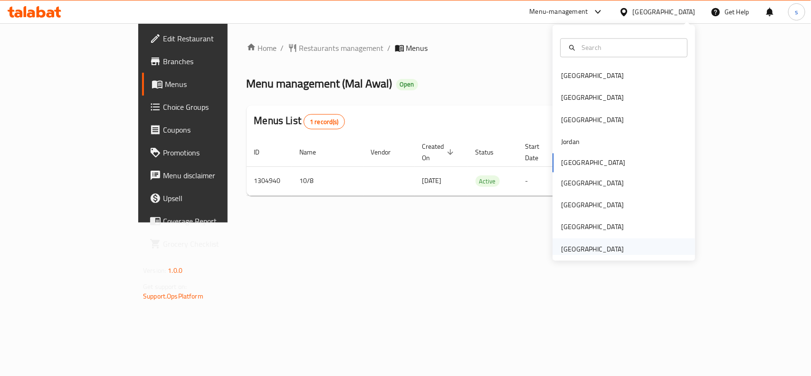
click at [595, 250] on div "[GEOGRAPHIC_DATA]" at bounding box center [592, 249] width 63 height 10
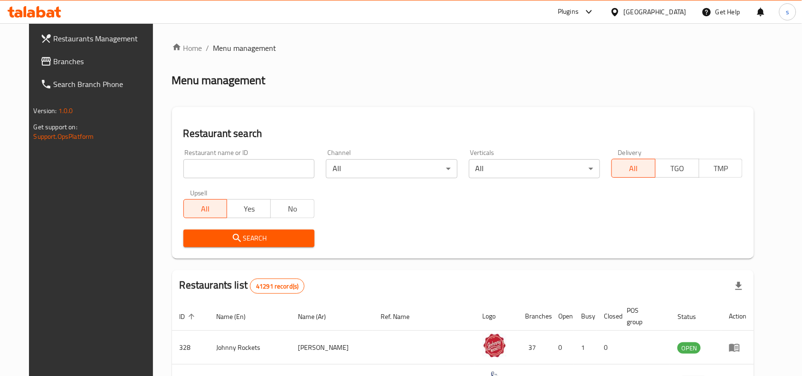
click at [54, 62] on span "Branches" at bounding box center [105, 61] width 102 height 11
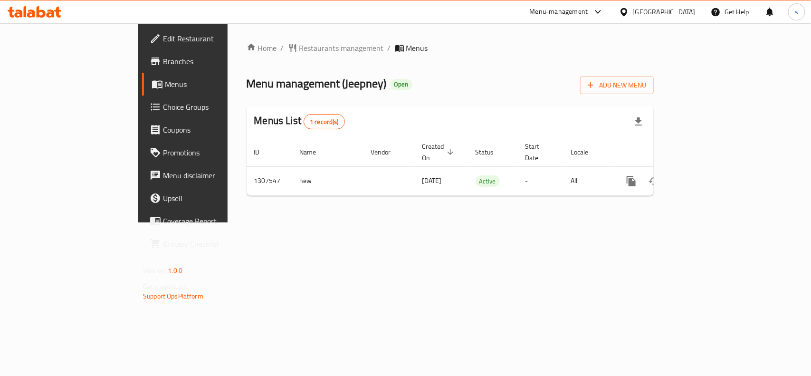
click at [671, 11] on div "[GEOGRAPHIC_DATA]" at bounding box center [664, 12] width 63 height 10
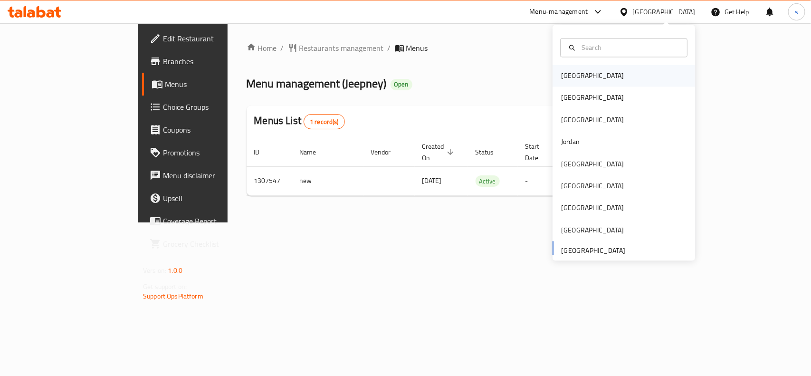
click at [561, 79] on div "[GEOGRAPHIC_DATA]" at bounding box center [592, 76] width 63 height 10
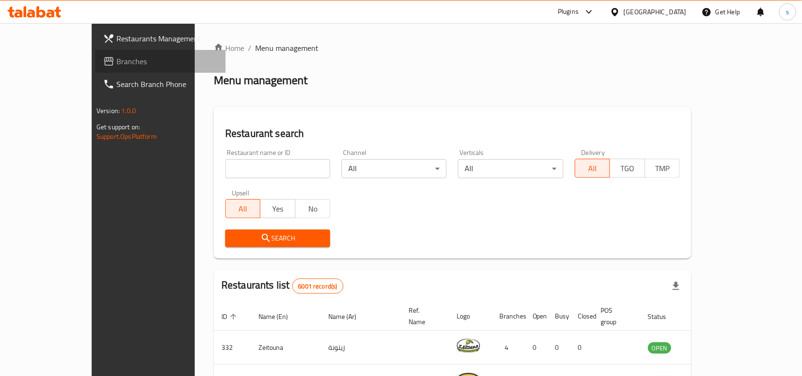
click at [116, 60] on span "Branches" at bounding box center [167, 61] width 102 height 11
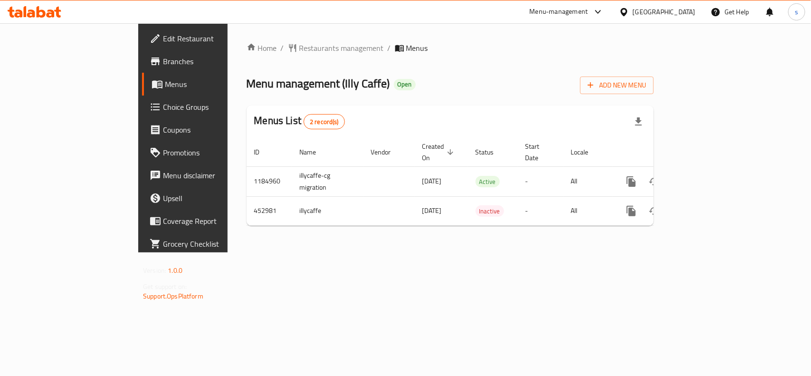
click at [680, 12] on div "[GEOGRAPHIC_DATA]" at bounding box center [664, 12] width 63 height 10
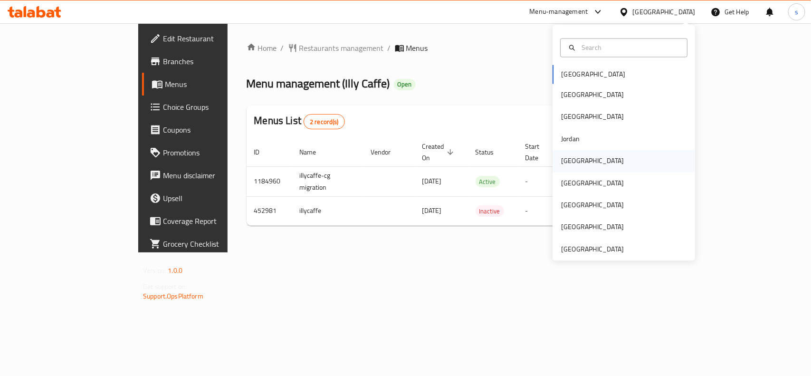
click at [564, 163] on div "[GEOGRAPHIC_DATA]" at bounding box center [592, 161] width 63 height 10
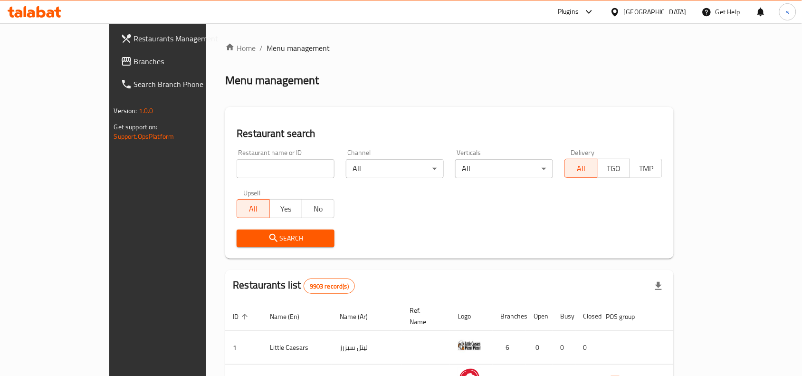
click at [134, 58] on span "Branches" at bounding box center [185, 61] width 102 height 11
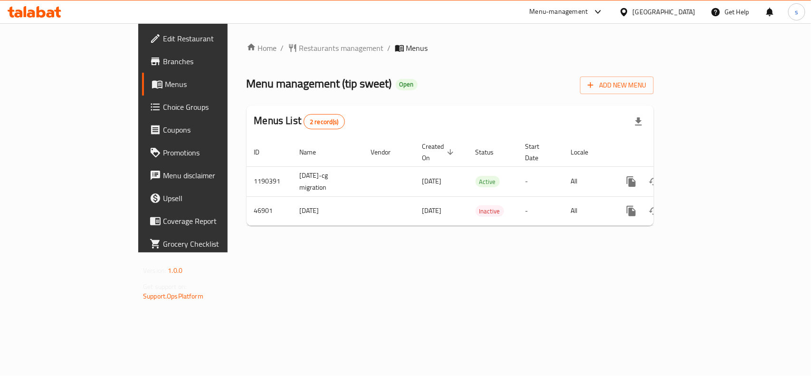
click at [687, 15] on div "[GEOGRAPHIC_DATA]" at bounding box center [664, 12] width 63 height 10
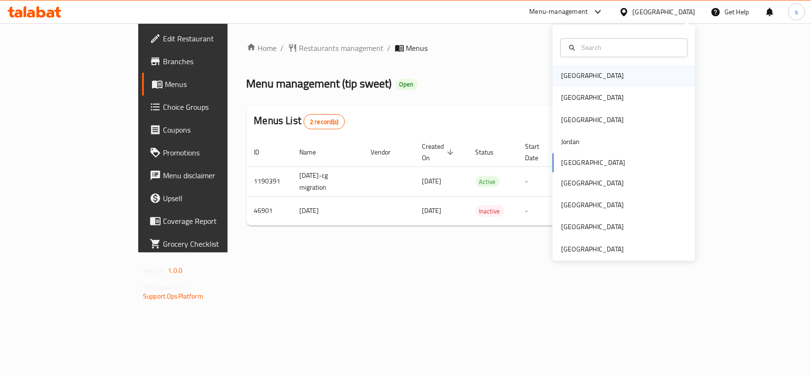
click at [561, 81] on div "[GEOGRAPHIC_DATA]" at bounding box center [592, 76] width 63 height 10
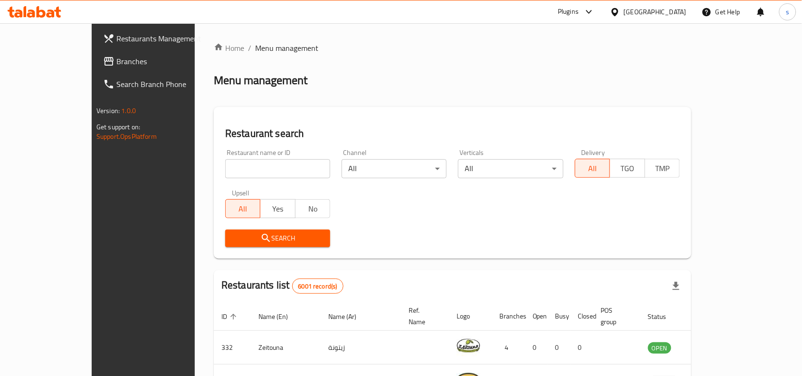
click at [675, 10] on div "[GEOGRAPHIC_DATA]" at bounding box center [655, 12] width 63 height 10
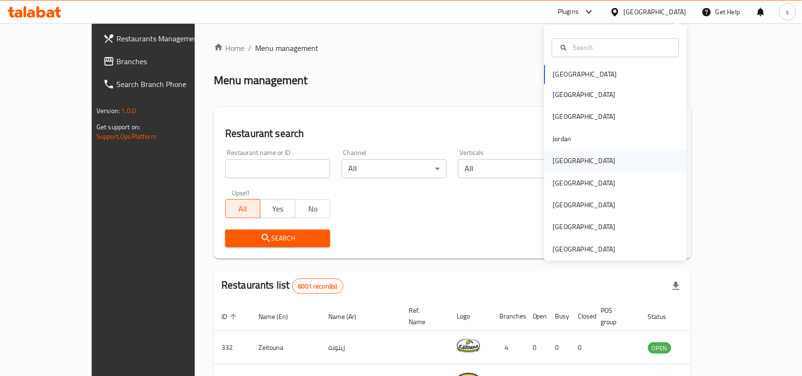
click at [554, 160] on div "[GEOGRAPHIC_DATA]" at bounding box center [584, 161] width 63 height 10
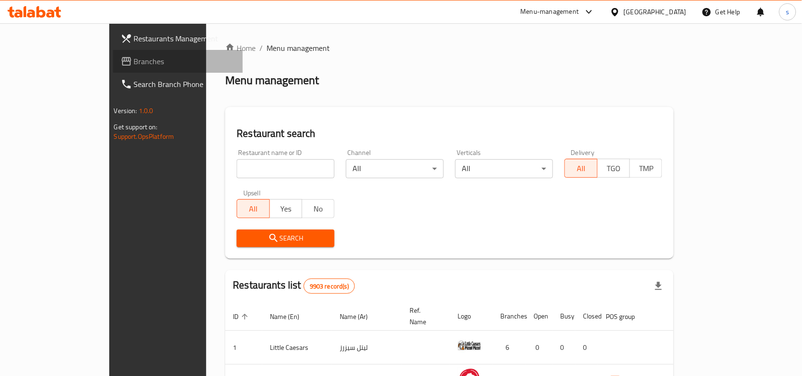
click at [134, 62] on span "Branches" at bounding box center [185, 61] width 102 height 11
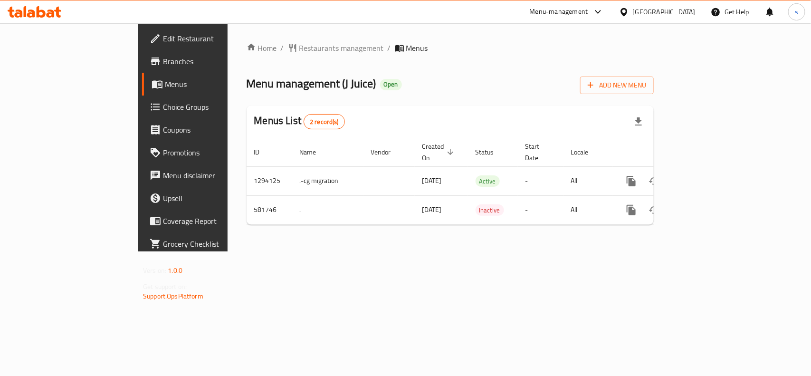
click at [163, 35] on span "Edit Restaurant" at bounding box center [214, 38] width 103 height 11
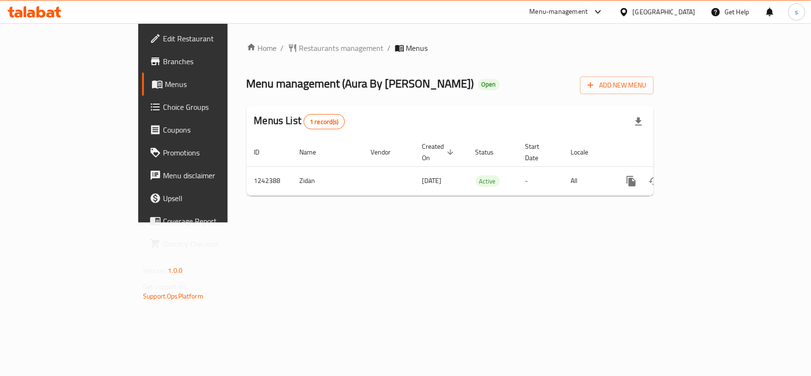
click at [675, 11] on div "[GEOGRAPHIC_DATA]" at bounding box center [664, 12] width 63 height 10
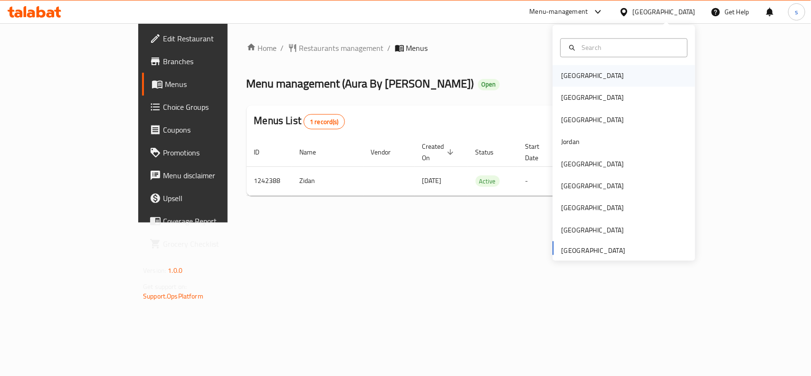
click at [561, 74] on div "[GEOGRAPHIC_DATA]" at bounding box center [592, 76] width 63 height 10
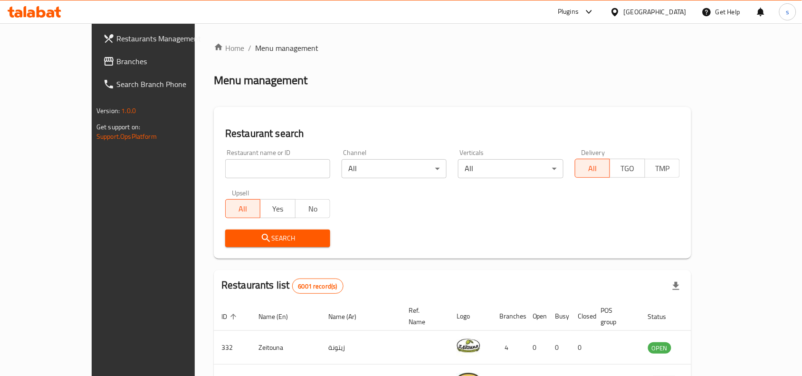
click at [116, 58] on span "Branches" at bounding box center [167, 61] width 102 height 11
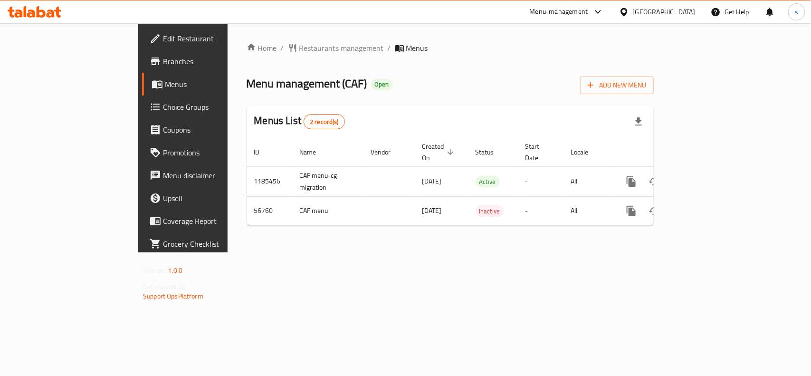
click at [678, 12] on div "[GEOGRAPHIC_DATA]" at bounding box center [664, 12] width 63 height 10
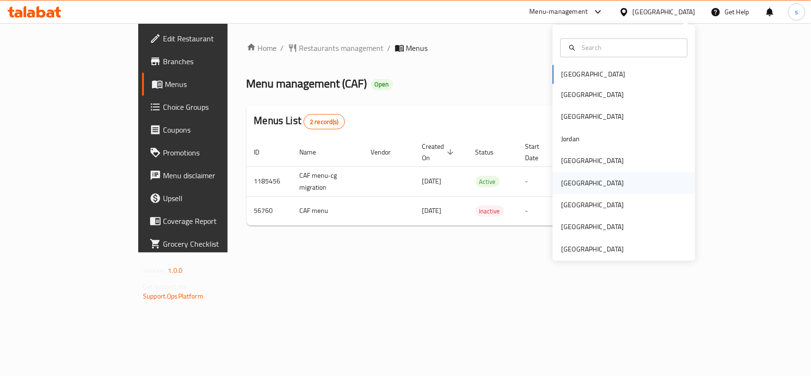
click at [562, 181] on div "[GEOGRAPHIC_DATA]" at bounding box center [592, 183] width 63 height 10
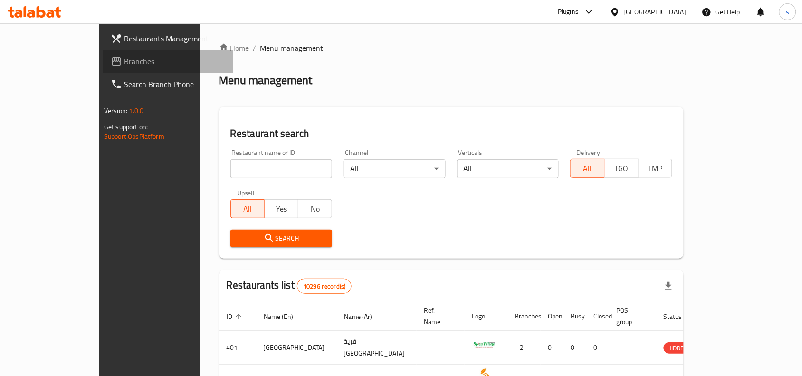
click at [124, 56] on span "Branches" at bounding box center [175, 61] width 102 height 11
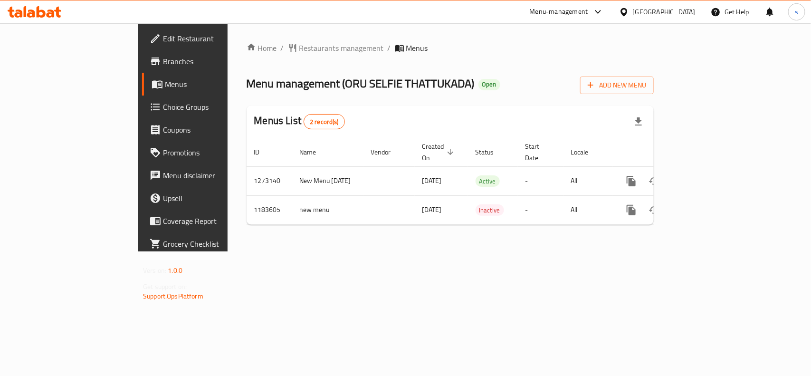
click at [683, 11] on div "[GEOGRAPHIC_DATA]" at bounding box center [664, 12] width 63 height 10
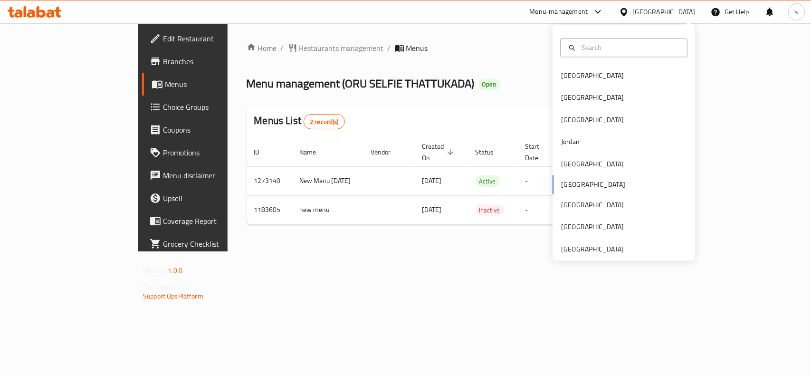
click at [567, 187] on div "Bahrain Egypt Iraq Jordan Kuwait Oman Qatar Saudi Arabia United Arab Emirates" at bounding box center [624, 162] width 143 height 195
click at [569, 77] on div "[GEOGRAPHIC_DATA]" at bounding box center [592, 76] width 63 height 10
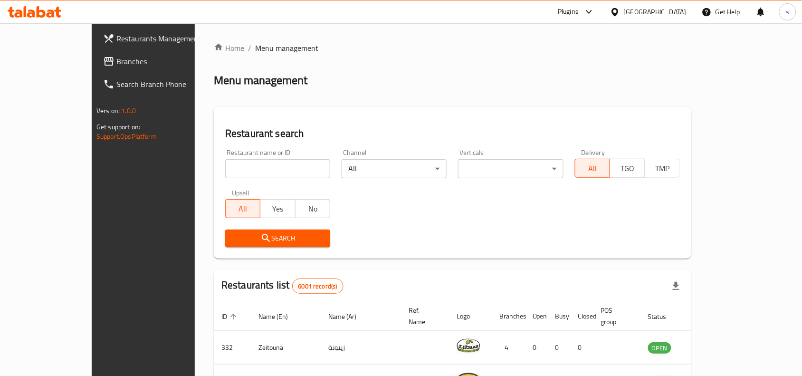
click at [676, 10] on div "[GEOGRAPHIC_DATA]" at bounding box center [655, 12] width 63 height 10
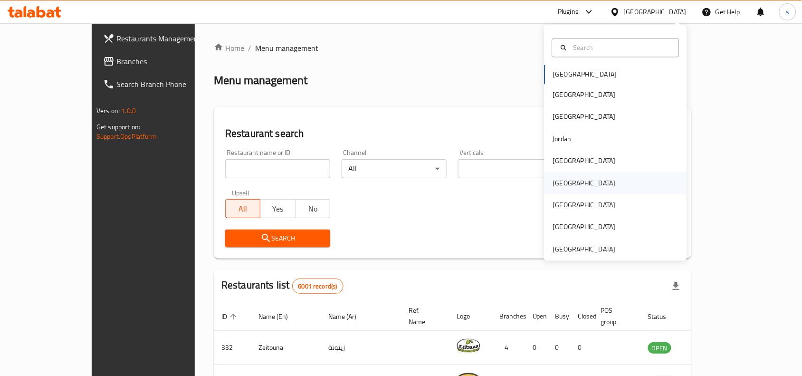
click at [559, 183] on div "Oman" at bounding box center [584, 183] width 63 height 10
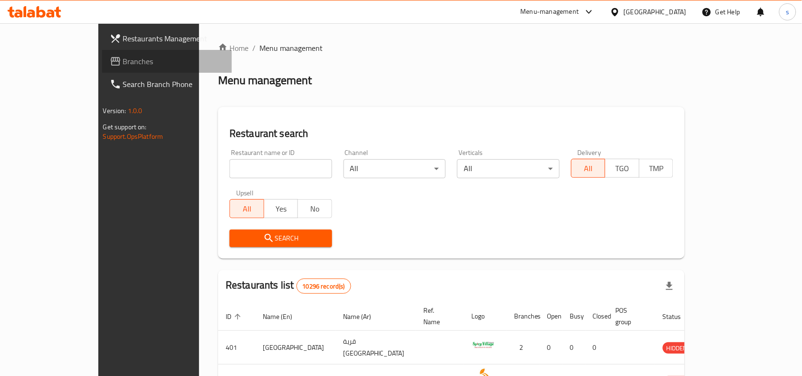
click at [123, 57] on span "Branches" at bounding box center [174, 61] width 102 height 11
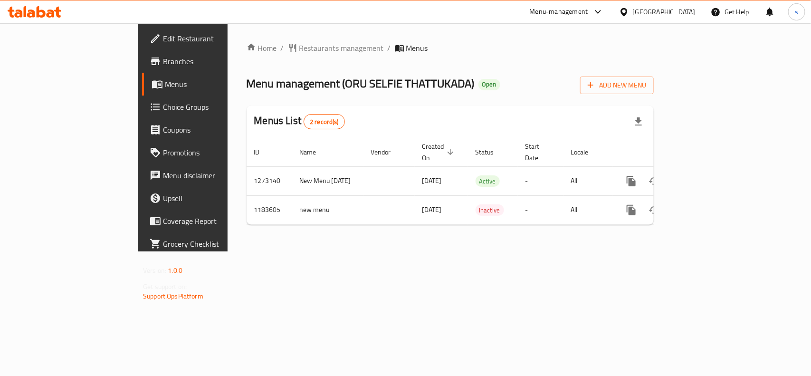
click at [680, 12] on div "[GEOGRAPHIC_DATA]" at bounding box center [664, 12] width 63 height 10
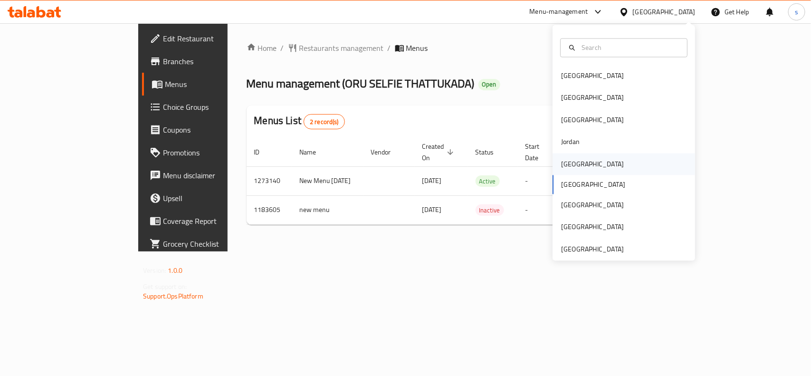
click at [564, 165] on div "[GEOGRAPHIC_DATA]" at bounding box center [592, 164] width 63 height 10
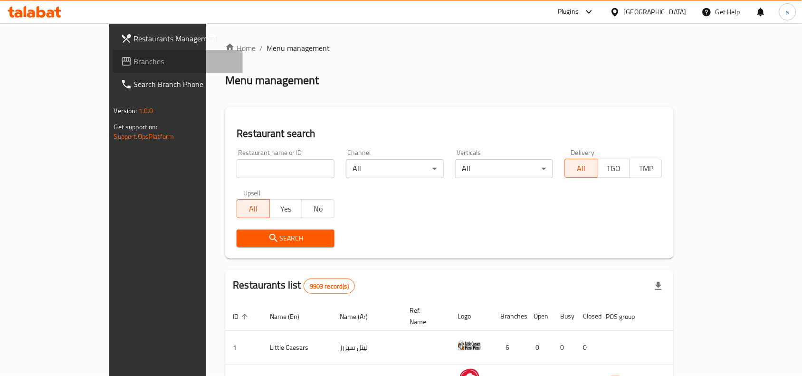
click at [134, 63] on span "Branches" at bounding box center [185, 61] width 102 height 11
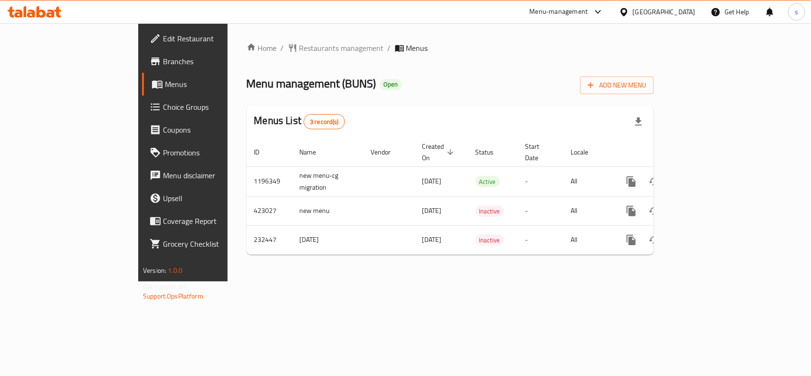
click at [633, 18] on div "[GEOGRAPHIC_DATA]" at bounding box center [658, 11] width 92 height 23
click at [638, 11] on div "[GEOGRAPHIC_DATA]" at bounding box center [664, 12] width 63 height 10
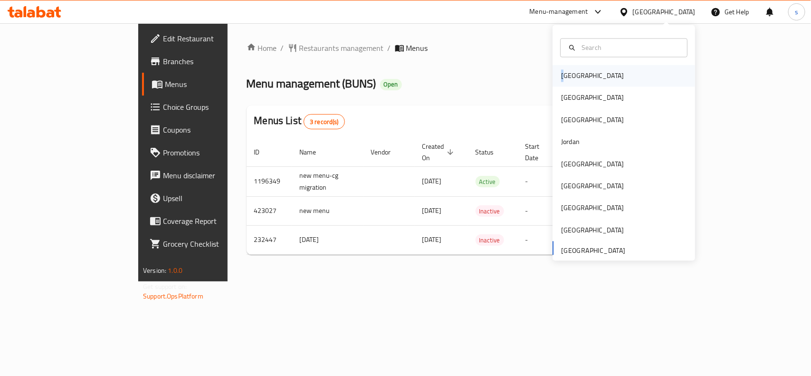
click at [561, 72] on div "[GEOGRAPHIC_DATA]" at bounding box center [592, 76] width 63 height 10
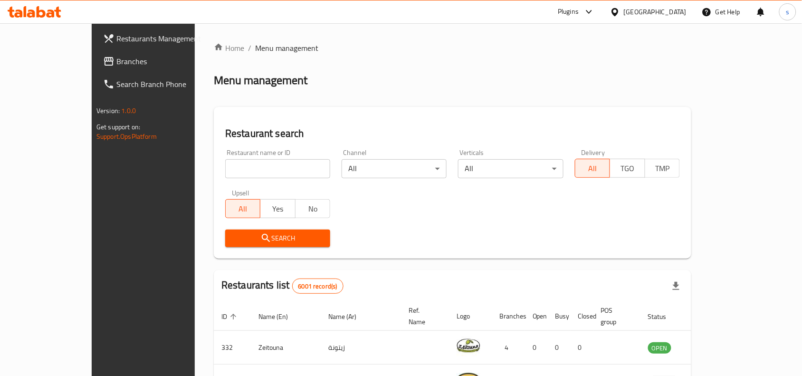
click at [675, 11] on div "[GEOGRAPHIC_DATA]" at bounding box center [655, 12] width 63 height 10
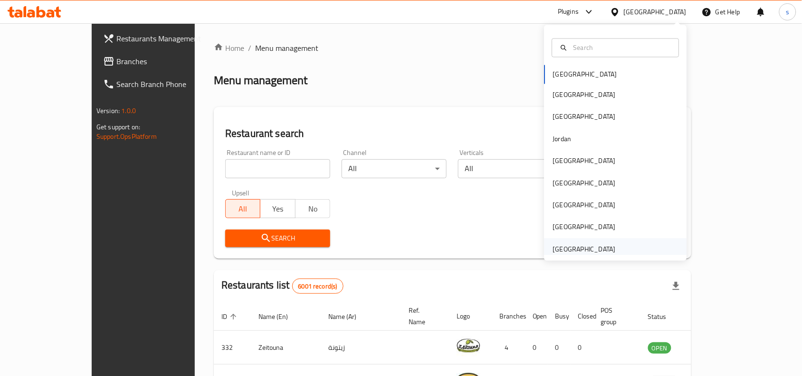
click at [583, 248] on div "[GEOGRAPHIC_DATA]" at bounding box center [584, 249] width 63 height 10
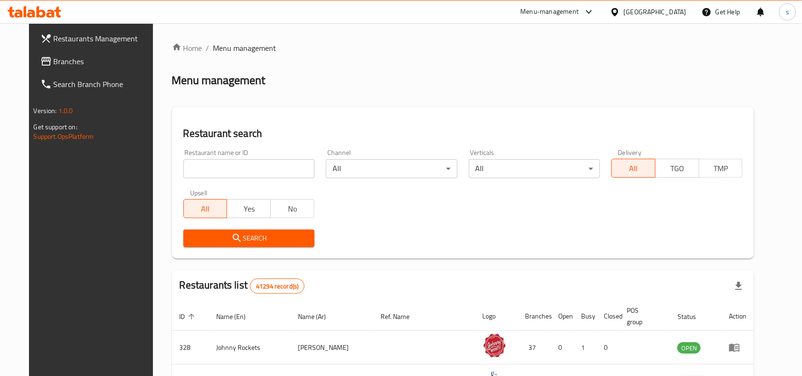
click at [54, 58] on span "Branches" at bounding box center [105, 61] width 102 height 11
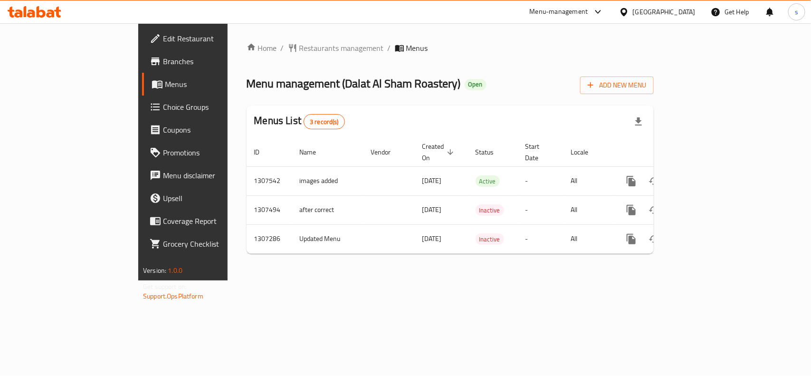
click at [662, 12] on div "[GEOGRAPHIC_DATA]" at bounding box center [664, 12] width 63 height 10
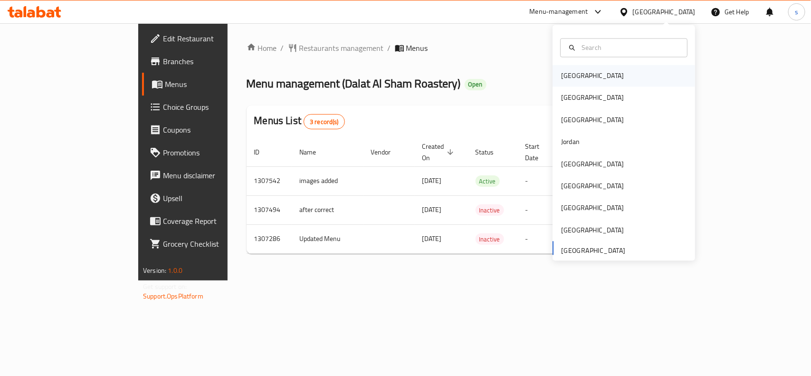
click at [563, 72] on div "[GEOGRAPHIC_DATA]" at bounding box center [592, 76] width 63 height 10
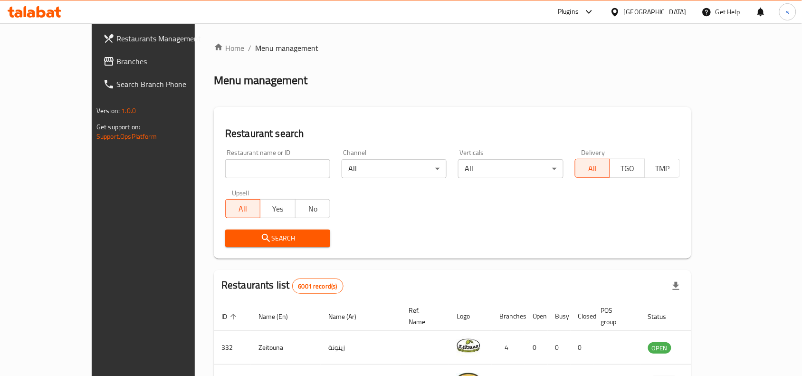
click at [671, 10] on div "[GEOGRAPHIC_DATA]" at bounding box center [655, 12] width 63 height 10
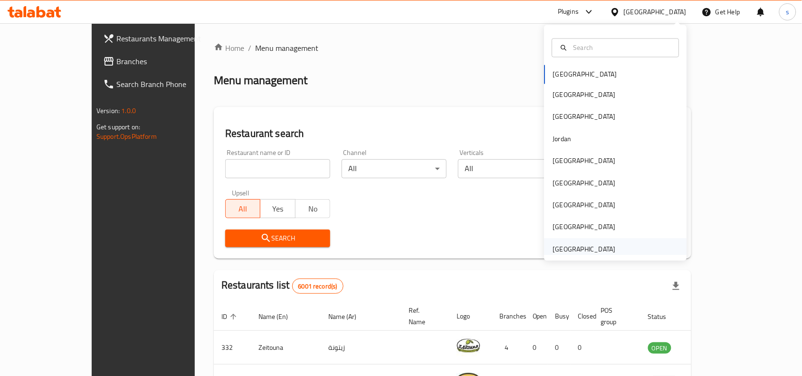
click at [567, 253] on div "[GEOGRAPHIC_DATA]" at bounding box center [584, 249] width 63 height 10
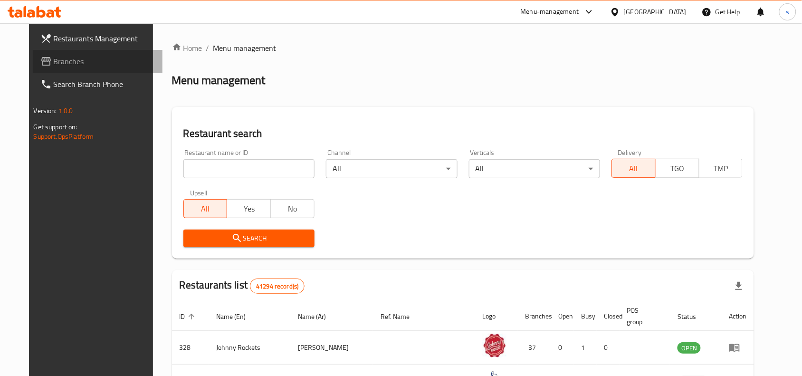
click at [54, 61] on span "Branches" at bounding box center [105, 61] width 102 height 11
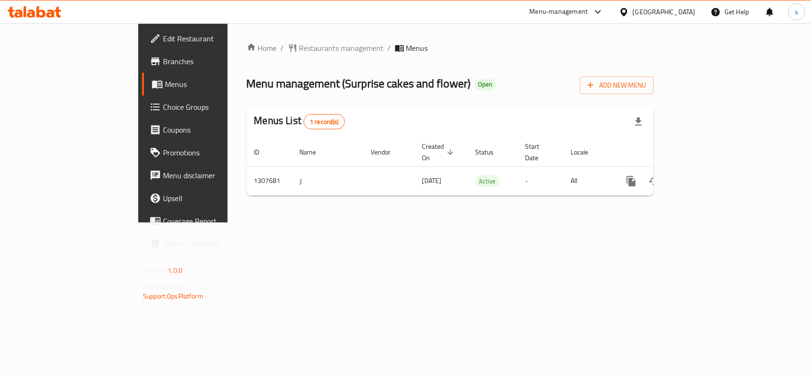
click at [668, 11] on div "[GEOGRAPHIC_DATA]" at bounding box center [664, 12] width 63 height 10
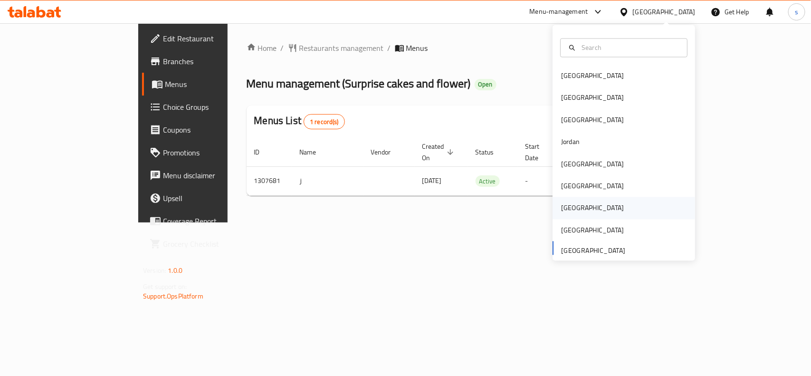
click at [561, 206] on div "[GEOGRAPHIC_DATA]" at bounding box center [592, 208] width 63 height 10
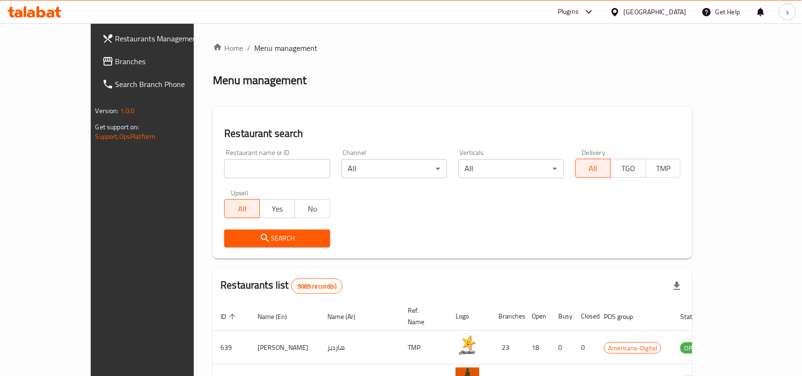
click at [115, 63] on span "Branches" at bounding box center [166, 61] width 102 height 11
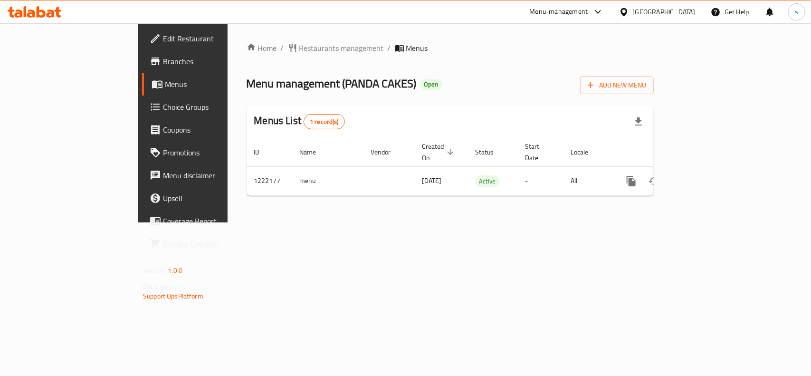
click at [684, 10] on div "[GEOGRAPHIC_DATA]" at bounding box center [664, 12] width 63 height 10
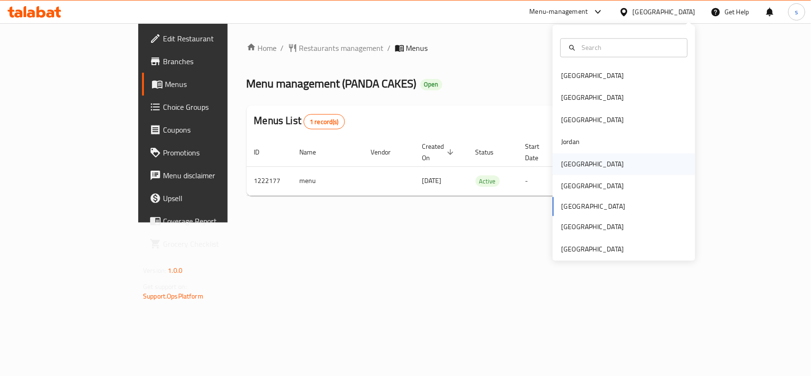
click at [565, 163] on div "[GEOGRAPHIC_DATA]" at bounding box center [592, 164] width 63 height 10
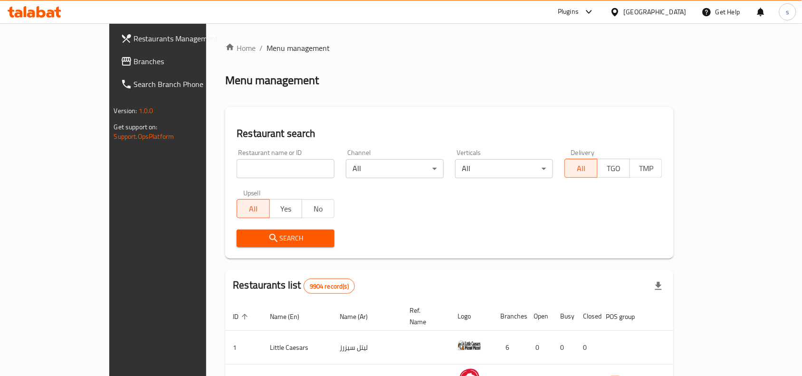
click at [134, 63] on span "Branches" at bounding box center [185, 61] width 102 height 11
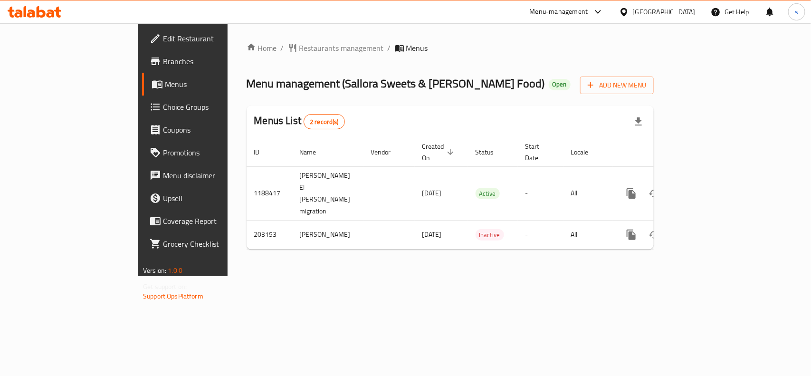
click at [292, 276] on div "Home / Restaurants management / Menus Menu management ( Sallora Sweets & Shami …" at bounding box center [450, 149] width 445 height 253
drag, startPoint x: 683, startPoint y: 11, endPoint x: 683, endPoint y: 17, distance: 6.2
click at [683, 17] on div "[GEOGRAPHIC_DATA]" at bounding box center [664, 12] width 63 height 10
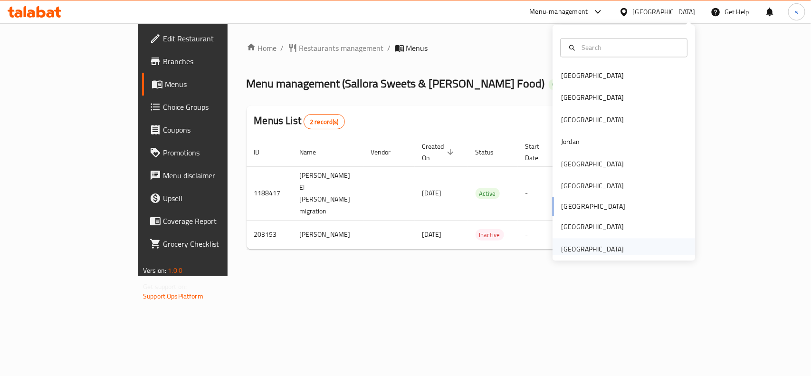
click at [596, 251] on div "[GEOGRAPHIC_DATA]" at bounding box center [592, 249] width 63 height 10
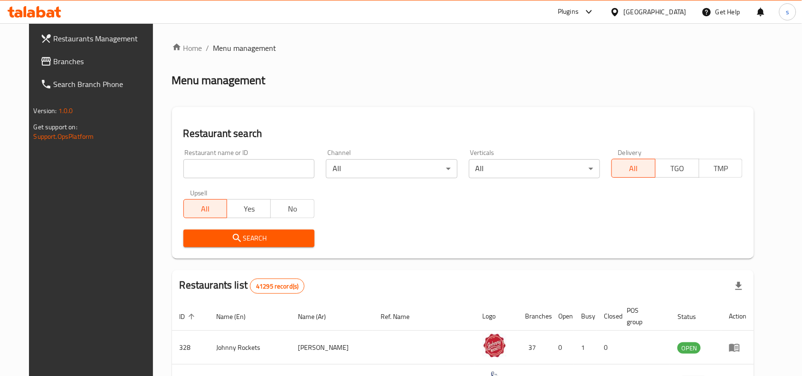
click at [54, 65] on span "Branches" at bounding box center [105, 61] width 102 height 11
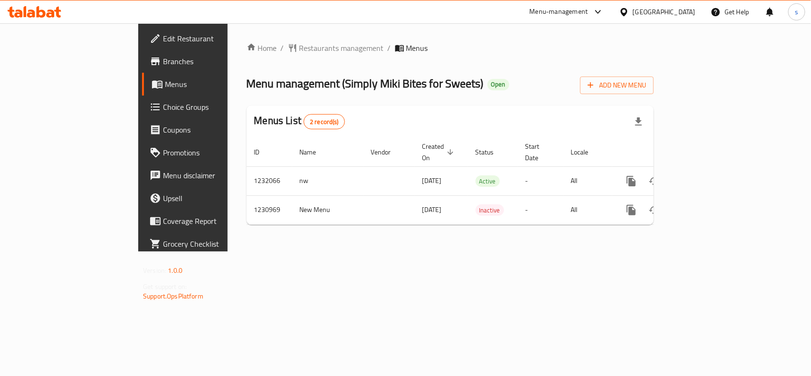
click at [680, 12] on div "[GEOGRAPHIC_DATA]" at bounding box center [664, 12] width 63 height 10
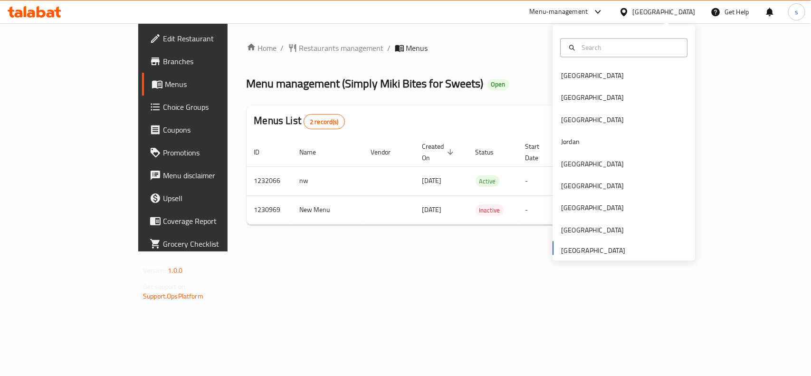
click at [573, 253] on div "Bahrain Egypt Iraq Jordan Kuwait Oman Qatar Saudi Arabia United Arab Emirates" at bounding box center [624, 162] width 143 height 195
click at [571, 75] on div "[GEOGRAPHIC_DATA]" at bounding box center [592, 76] width 63 height 10
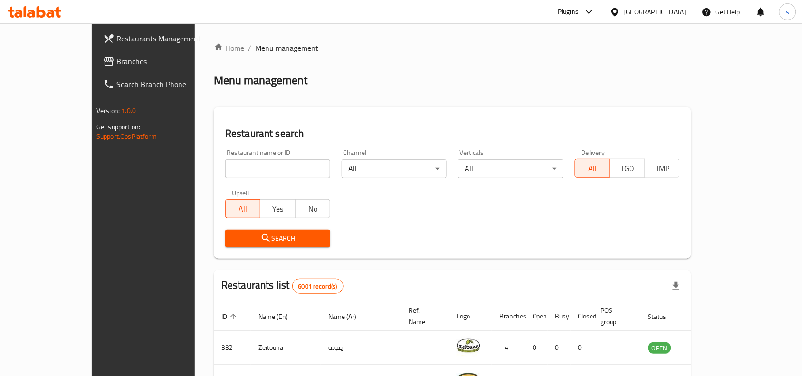
click at [670, 10] on div "[GEOGRAPHIC_DATA]" at bounding box center [655, 12] width 63 height 10
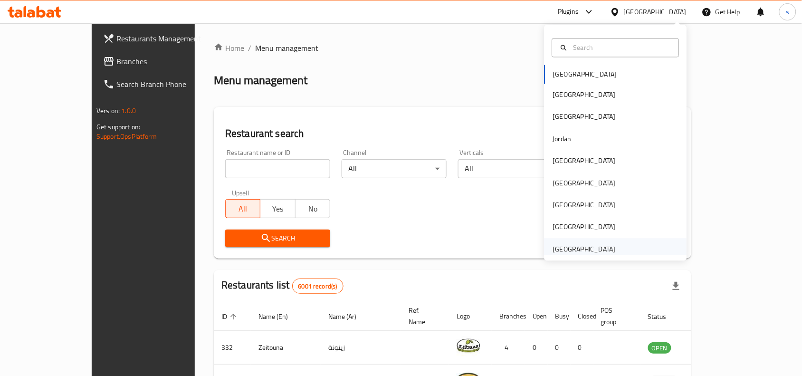
click at [583, 246] on div "[GEOGRAPHIC_DATA]" at bounding box center [584, 249] width 63 height 10
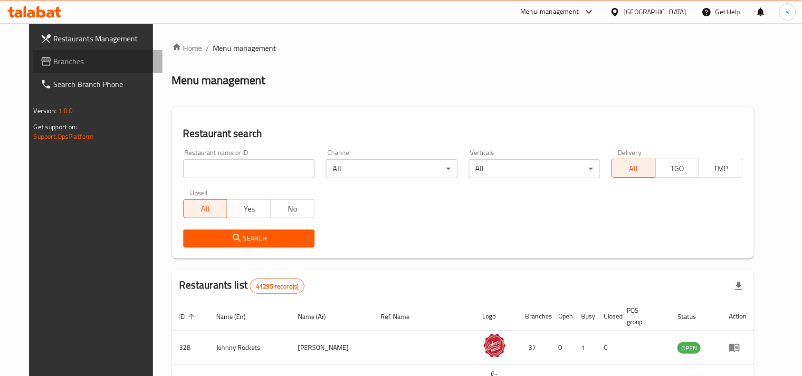
click at [54, 63] on span "Branches" at bounding box center [105, 61] width 102 height 11
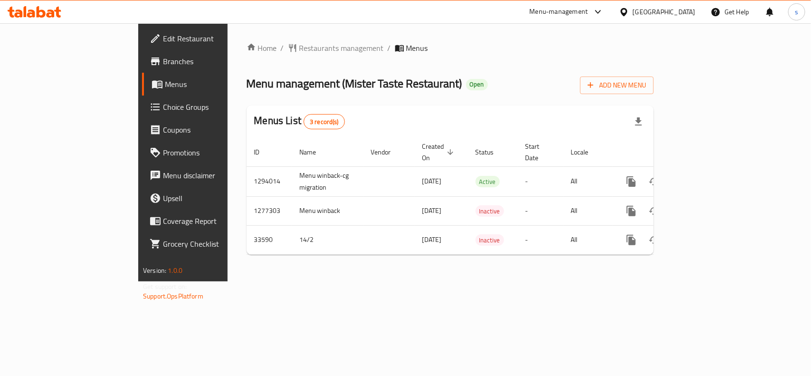
click at [673, 13] on div "[GEOGRAPHIC_DATA]" at bounding box center [664, 12] width 63 height 10
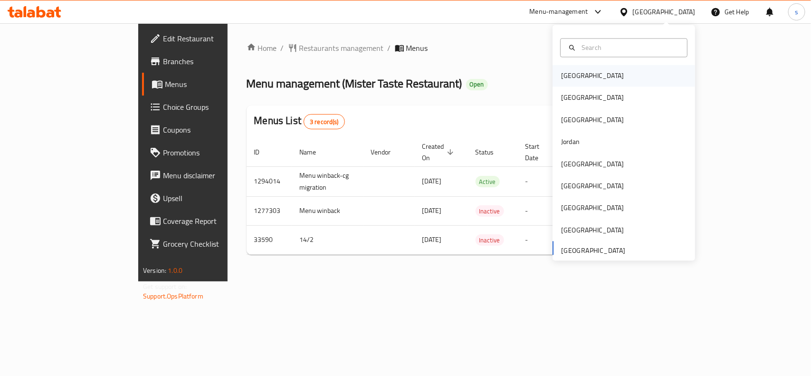
click at [561, 77] on div "[GEOGRAPHIC_DATA]" at bounding box center [592, 76] width 63 height 10
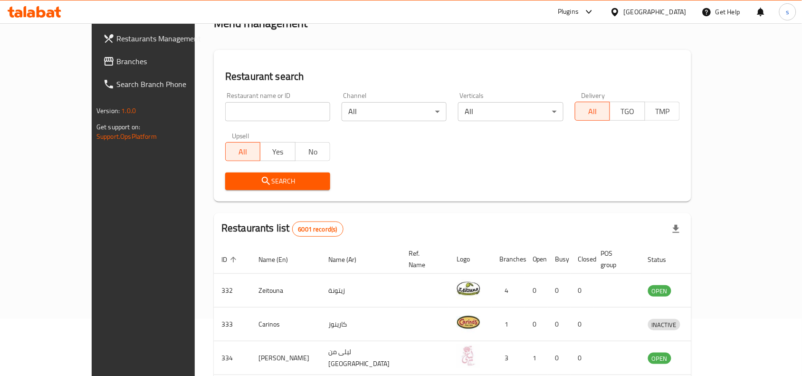
scroll to position [59, 0]
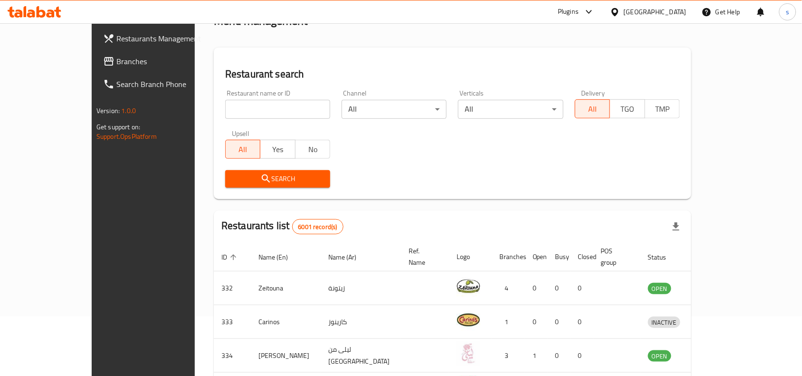
click at [673, 11] on div "[GEOGRAPHIC_DATA]" at bounding box center [655, 12] width 63 height 10
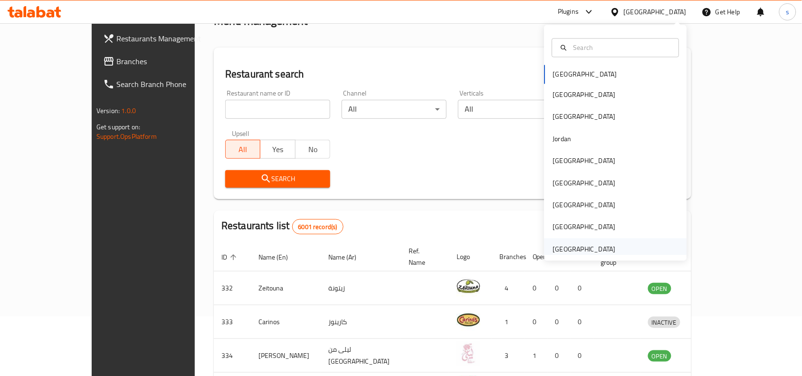
click at [562, 250] on div "[GEOGRAPHIC_DATA]" at bounding box center [584, 249] width 63 height 10
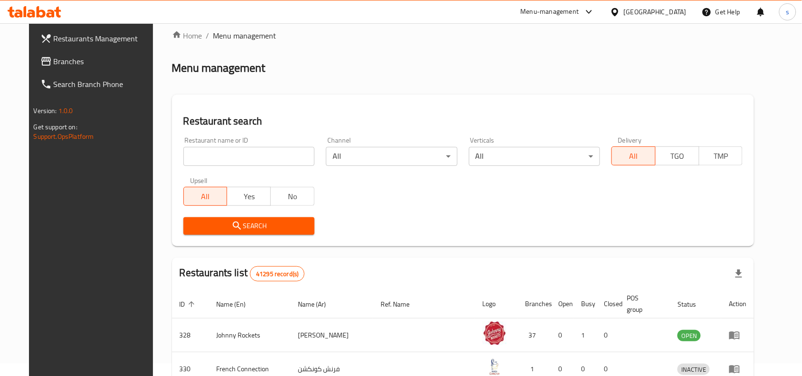
scroll to position [59, 0]
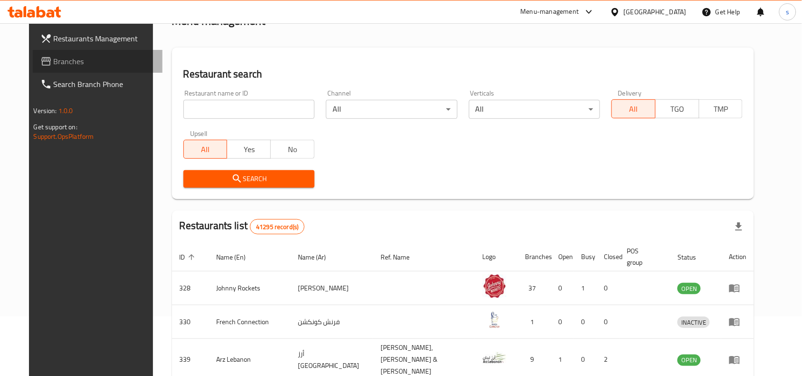
click at [54, 63] on span "Branches" at bounding box center [105, 61] width 102 height 11
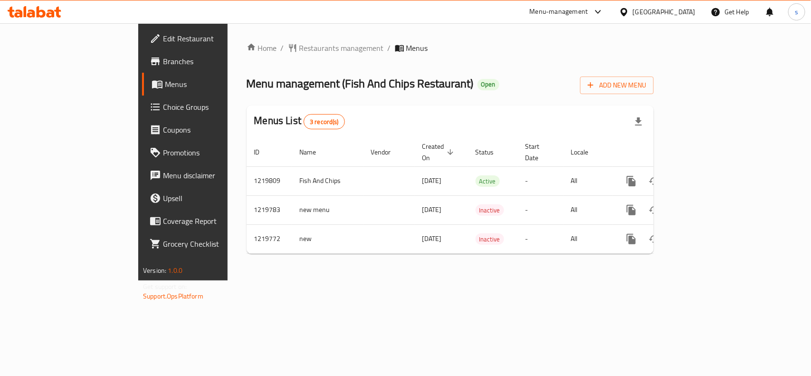
click at [675, 9] on div "[GEOGRAPHIC_DATA]" at bounding box center [664, 12] width 63 height 10
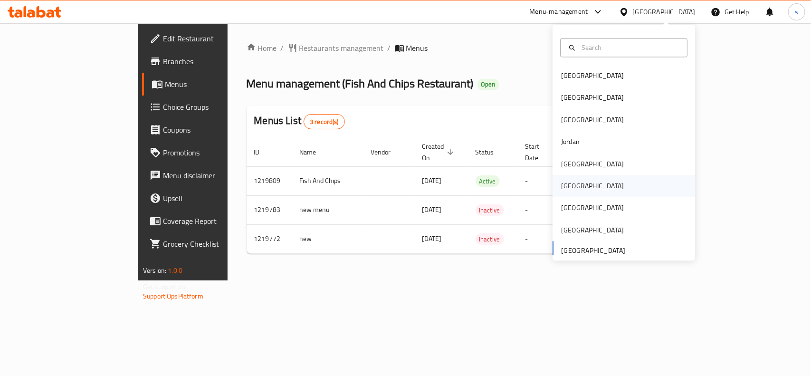
click at [562, 183] on div "[GEOGRAPHIC_DATA]" at bounding box center [592, 186] width 63 height 10
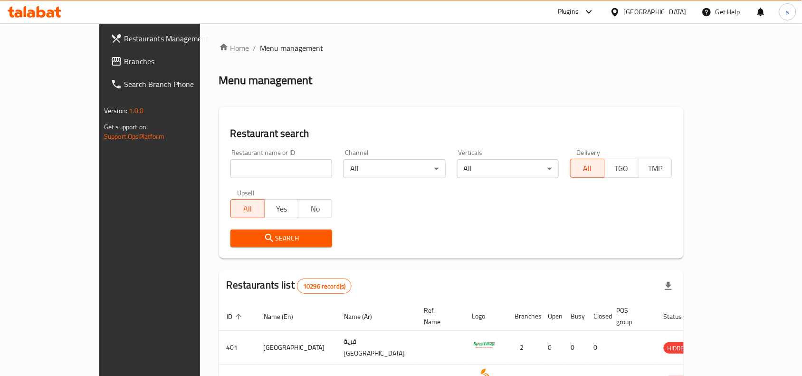
click at [124, 62] on span "Branches" at bounding box center [175, 61] width 102 height 11
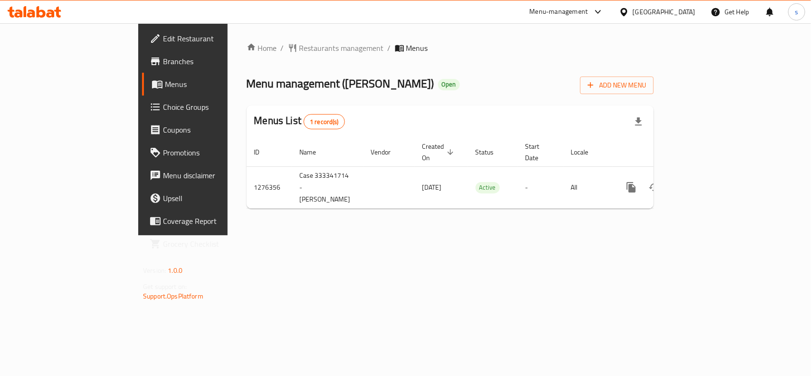
click at [692, 12] on div "[GEOGRAPHIC_DATA]" at bounding box center [664, 12] width 63 height 10
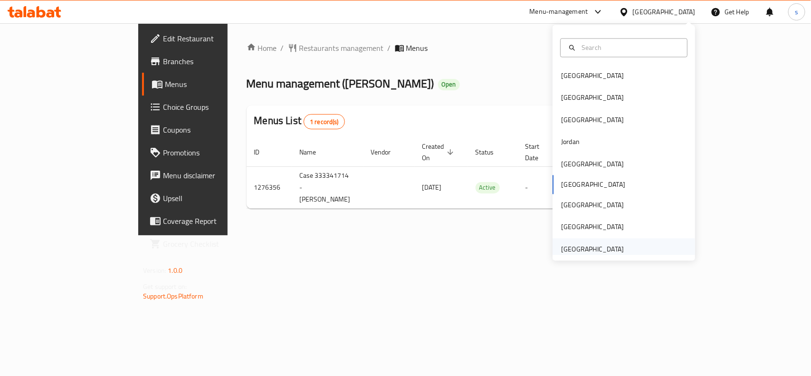
click at [570, 252] on div "[GEOGRAPHIC_DATA]" at bounding box center [592, 249] width 63 height 10
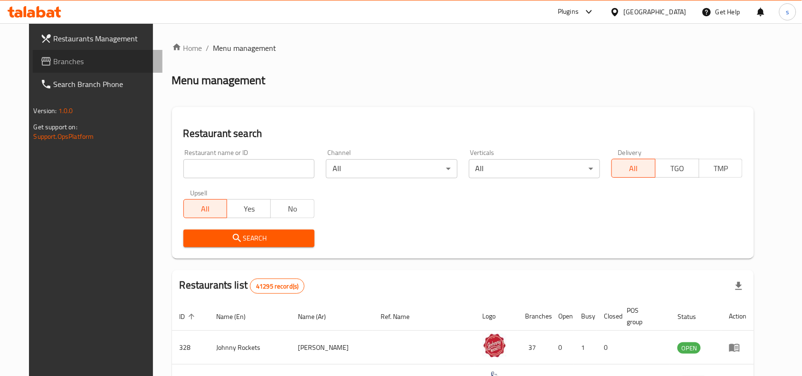
click at [54, 56] on span "Branches" at bounding box center [105, 61] width 102 height 11
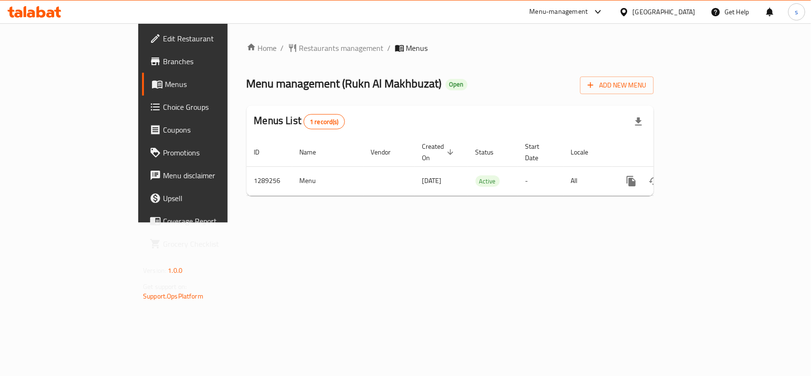
click at [677, 11] on div "[GEOGRAPHIC_DATA]" at bounding box center [664, 12] width 63 height 10
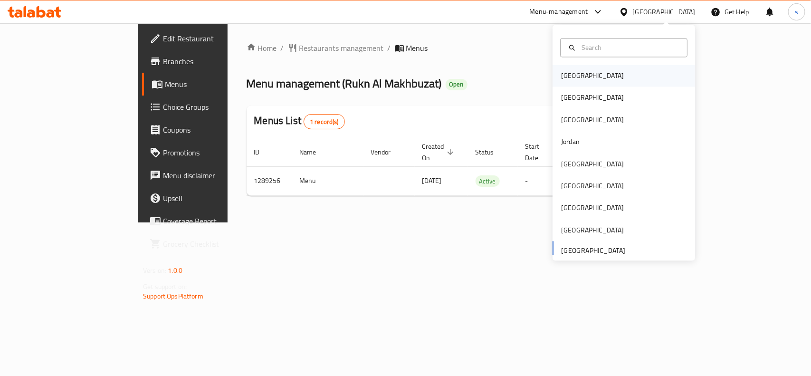
click at [563, 79] on div "[GEOGRAPHIC_DATA]" at bounding box center [592, 76] width 63 height 10
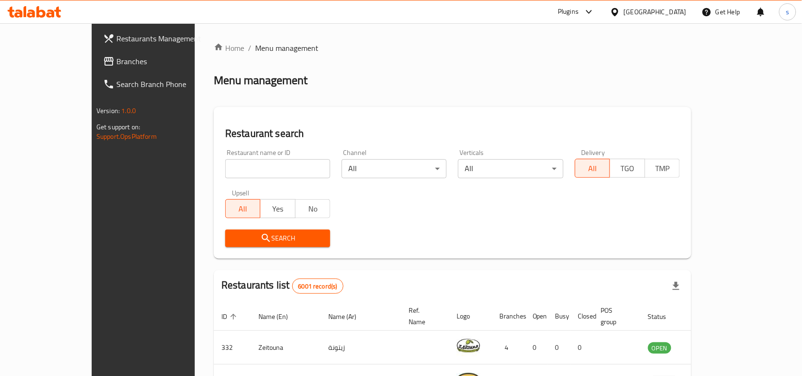
click at [678, 12] on div "[GEOGRAPHIC_DATA]" at bounding box center [655, 12] width 63 height 10
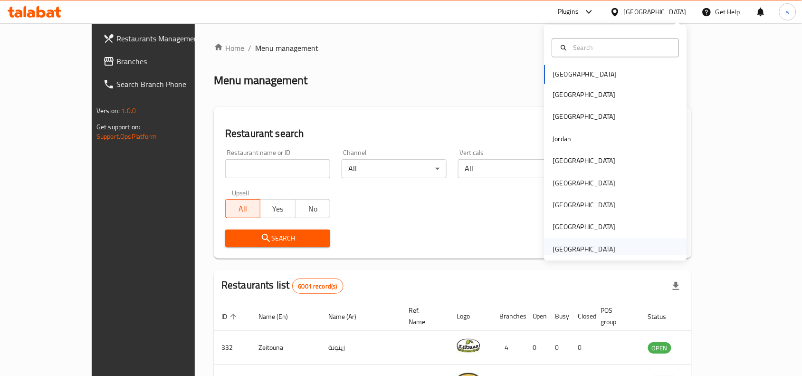
click at [601, 253] on div "[GEOGRAPHIC_DATA]" at bounding box center [584, 249] width 63 height 10
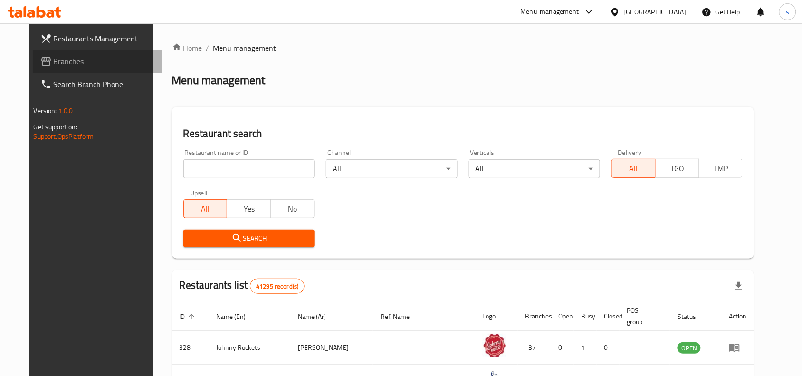
click at [54, 62] on span "Branches" at bounding box center [105, 61] width 102 height 11
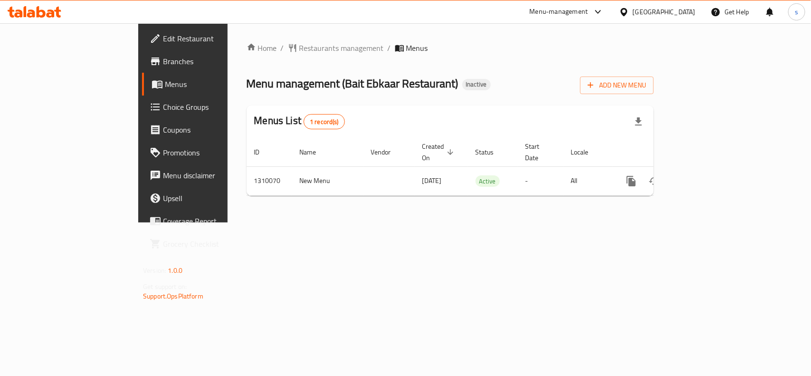
click at [678, 12] on div "[GEOGRAPHIC_DATA]" at bounding box center [664, 12] width 63 height 10
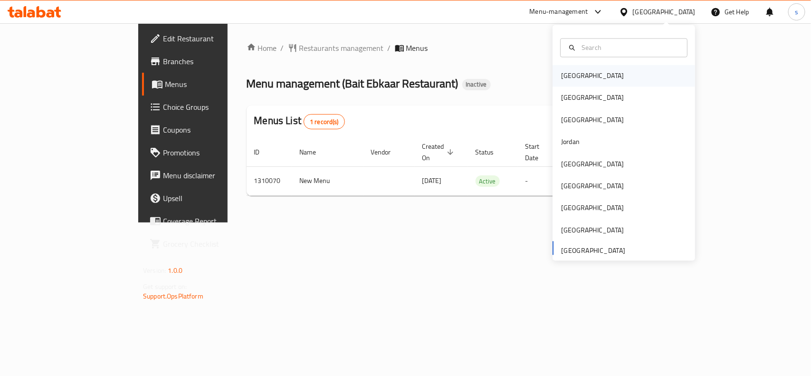
click at [561, 77] on div "[GEOGRAPHIC_DATA]" at bounding box center [592, 76] width 63 height 10
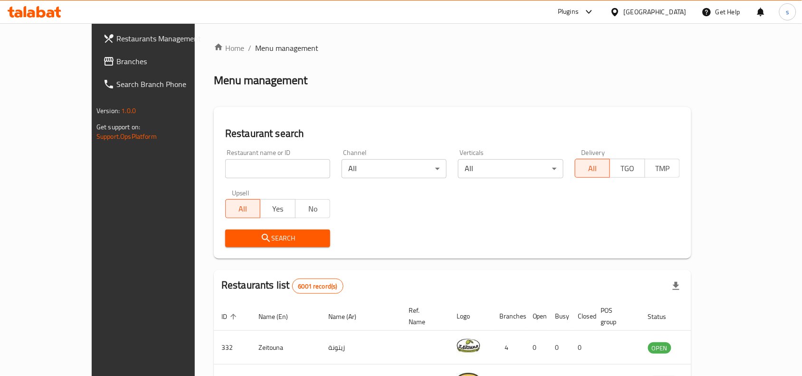
click at [116, 65] on span "Branches" at bounding box center [167, 61] width 102 height 11
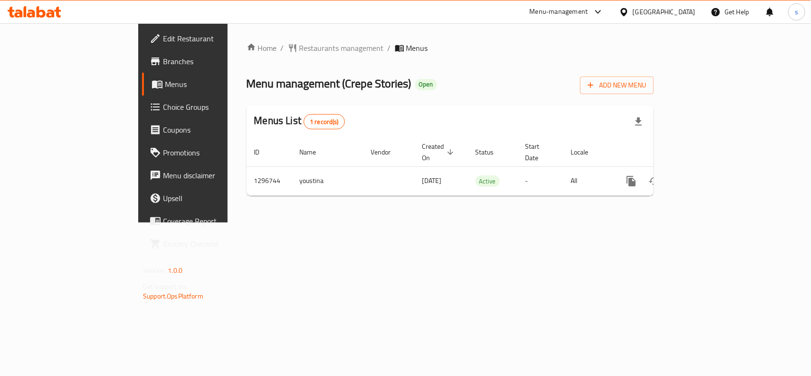
click at [669, 14] on div "[GEOGRAPHIC_DATA]" at bounding box center [664, 12] width 63 height 10
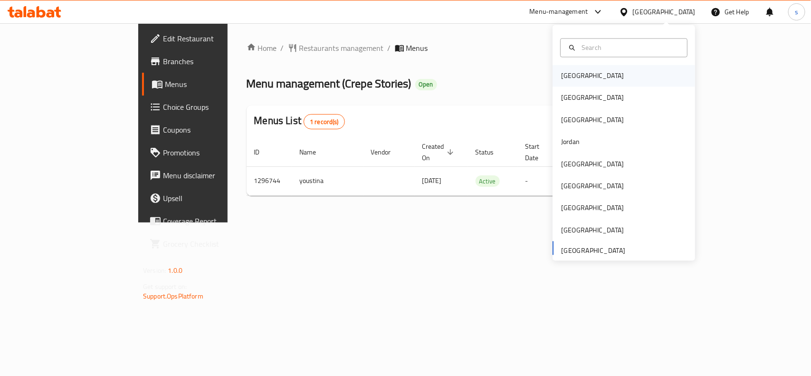
click at [566, 74] on div "[GEOGRAPHIC_DATA]" at bounding box center [592, 76] width 63 height 10
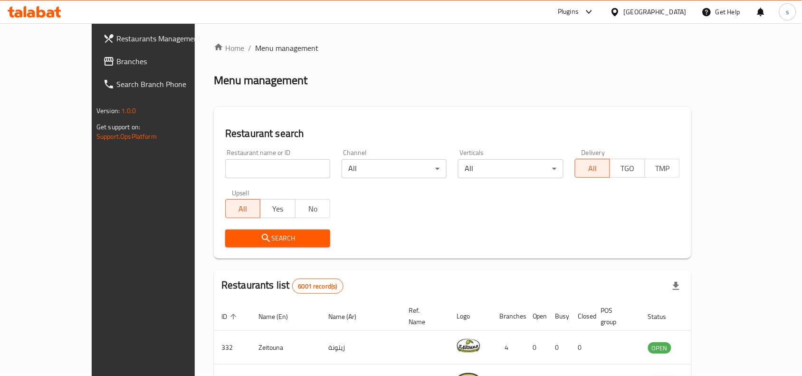
drag, startPoint x: 668, startPoint y: 11, endPoint x: 664, endPoint y: 22, distance: 12.0
click at [668, 11] on div "[GEOGRAPHIC_DATA]" at bounding box center [655, 12] width 63 height 10
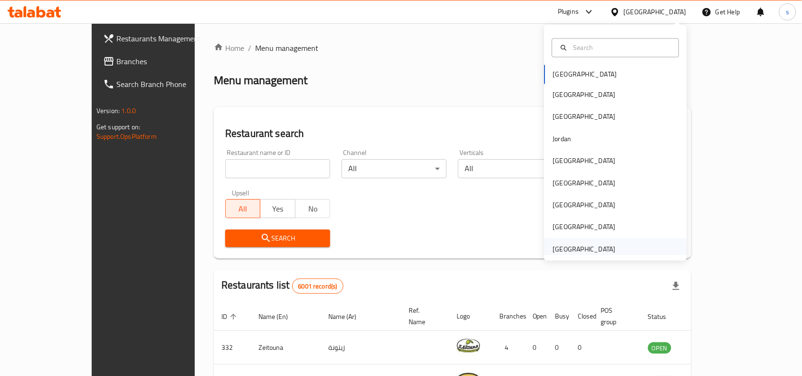
click at [569, 250] on div "[GEOGRAPHIC_DATA]" at bounding box center [584, 249] width 63 height 10
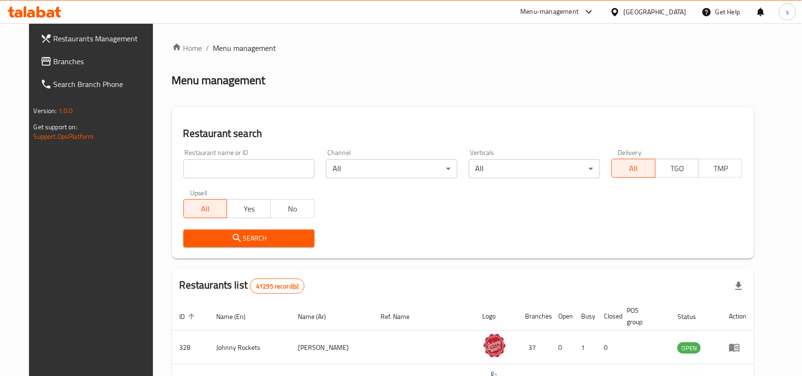
click at [54, 64] on span "Branches" at bounding box center [105, 61] width 102 height 11
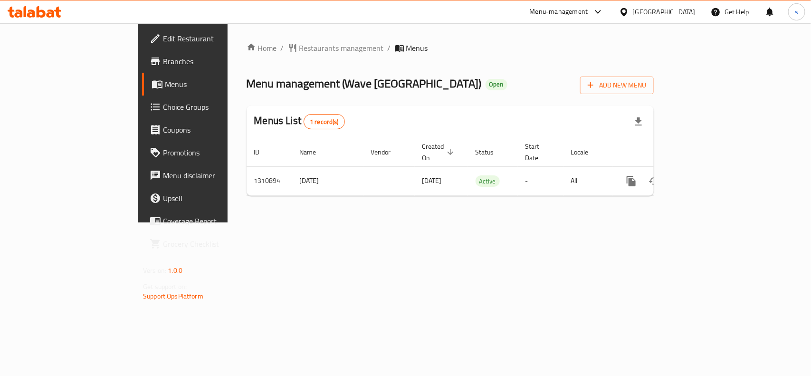
click at [694, 8] on div "[GEOGRAPHIC_DATA]" at bounding box center [664, 12] width 63 height 10
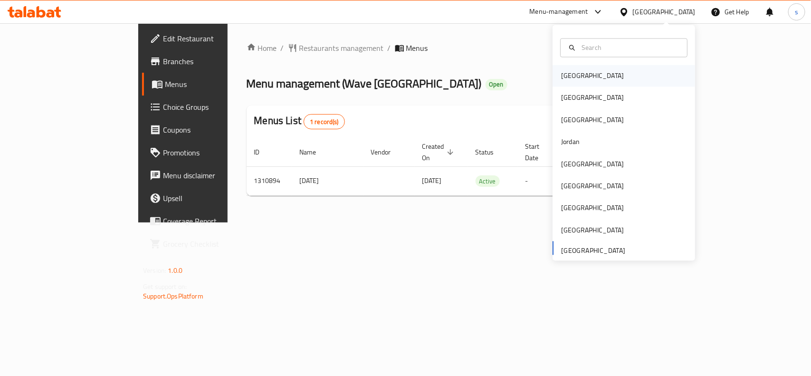
click at [576, 78] on div "[GEOGRAPHIC_DATA]" at bounding box center [593, 76] width 78 height 22
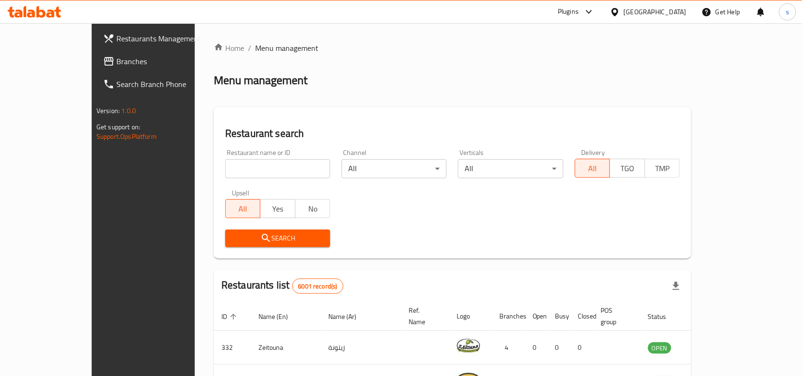
click at [668, 12] on div "[GEOGRAPHIC_DATA]" at bounding box center [655, 12] width 63 height 10
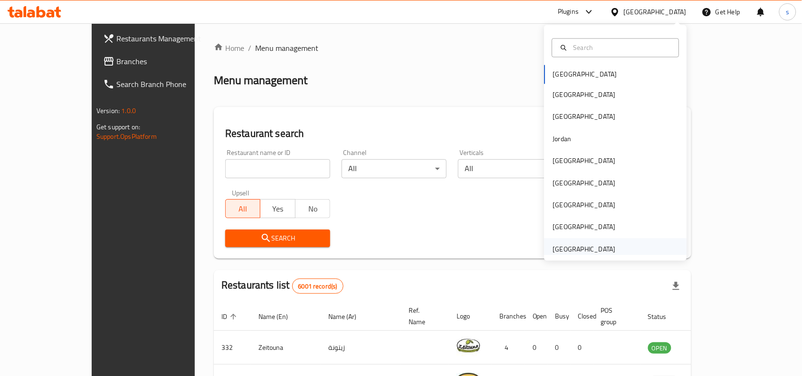
click at [569, 254] on div "[GEOGRAPHIC_DATA]" at bounding box center [584, 249] width 63 height 10
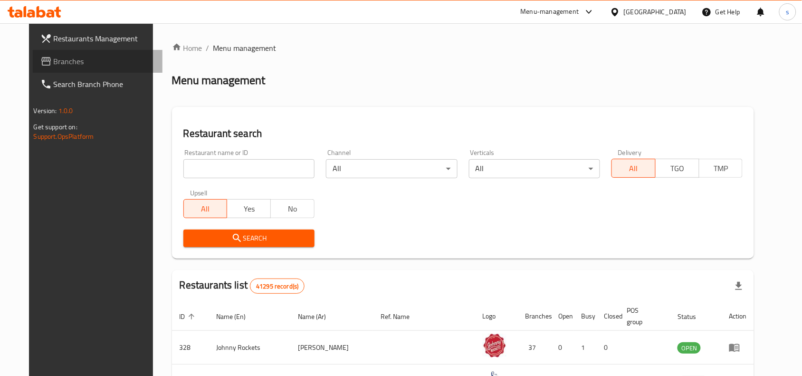
click at [54, 60] on span "Branches" at bounding box center [105, 61] width 102 height 11
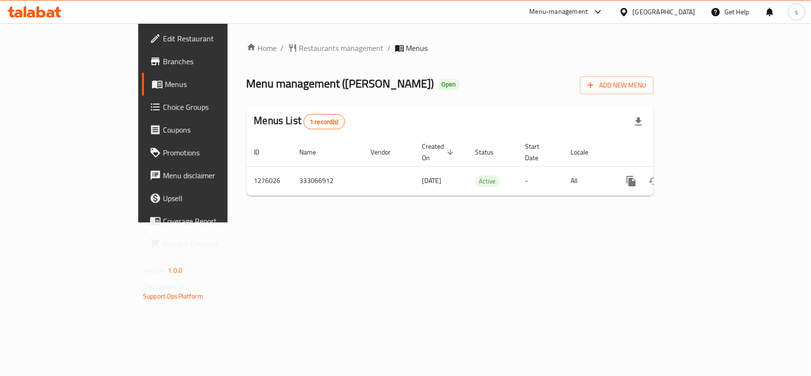
click at [642, 12] on div "[GEOGRAPHIC_DATA]" at bounding box center [664, 12] width 63 height 10
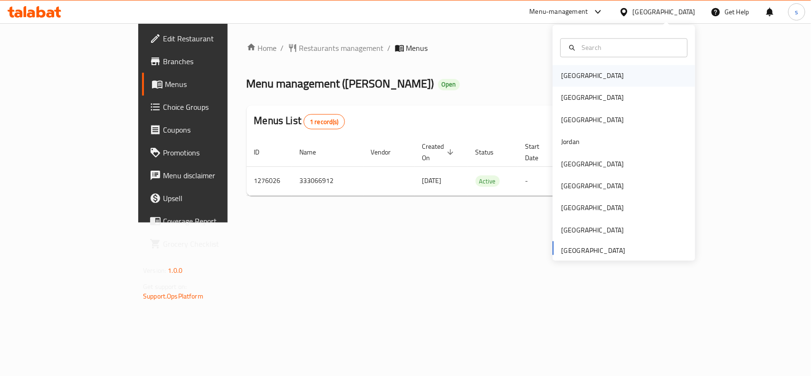
click at [578, 67] on div "[GEOGRAPHIC_DATA]" at bounding box center [593, 76] width 78 height 22
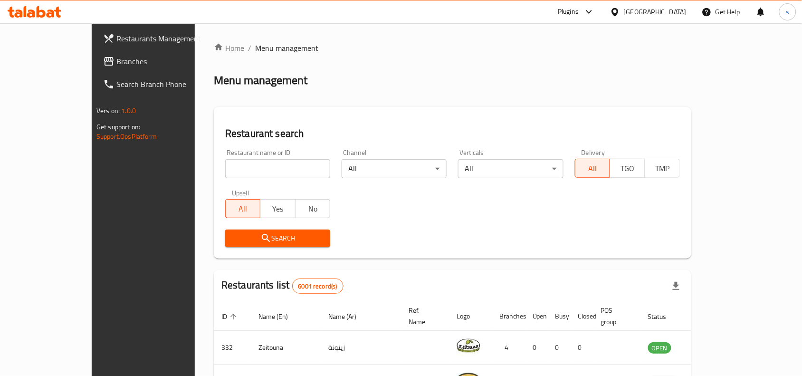
click at [673, 10] on div "[GEOGRAPHIC_DATA]" at bounding box center [655, 12] width 63 height 10
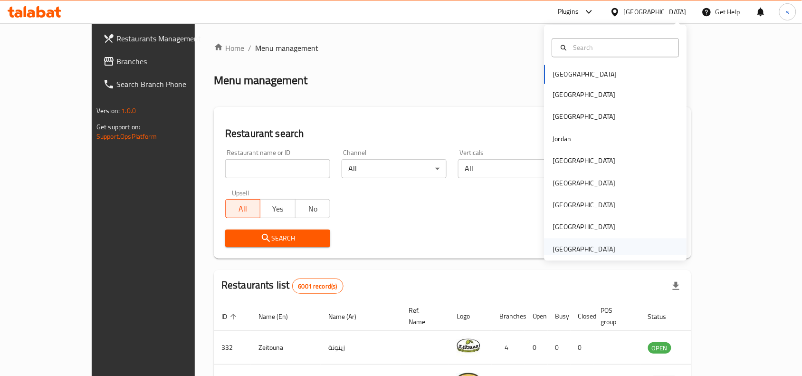
click at [564, 251] on div "[GEOGRAPHIC_DATA]" at bounding box center [584, 249] width 63 height 10
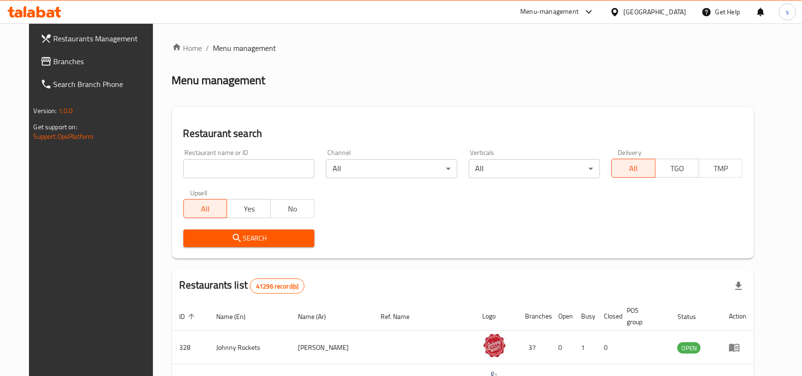
click at [642, 13] on div "[GEOGRAPHIC_DATA]" at bounding box center [655, 12] width 63 height 10
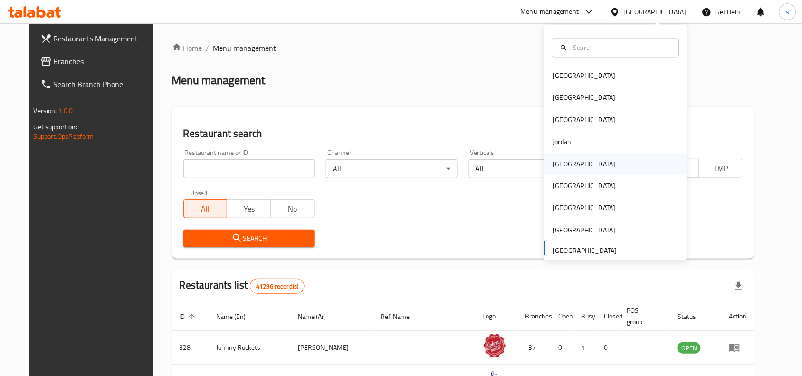
click at [555, 168] on div "[GEOGRAPHIC_DATA]" at bounding box center [584, 164] width 63 height 10
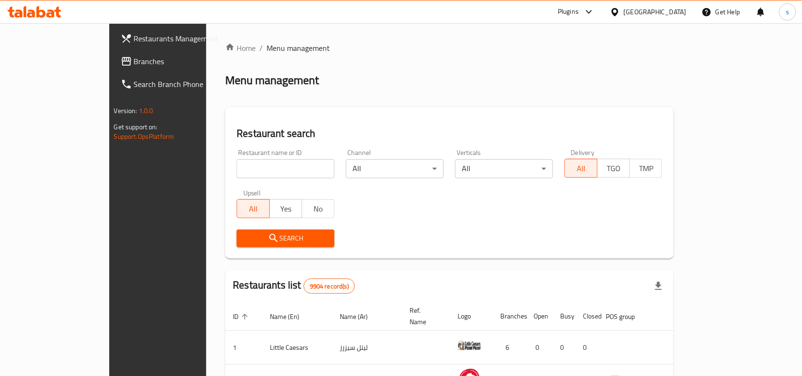
click at [134, 58] on span "Branches" at bounding box center [185, 61] width 102 height 11
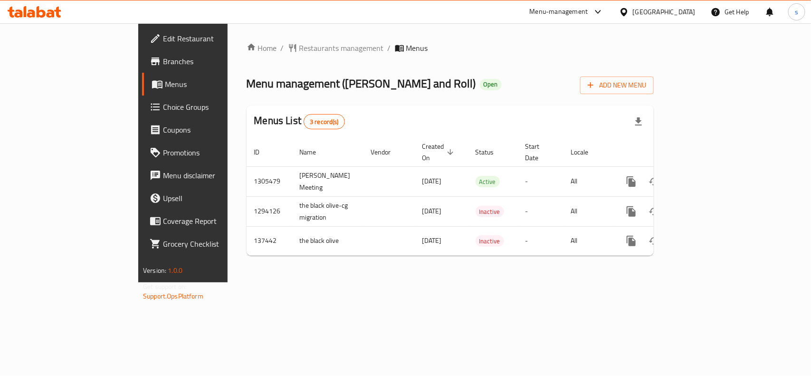
click at [686, 12] on div "[GEOGRAPHIC_DATA]" at bounding box center [664, 12] width 63 height 10
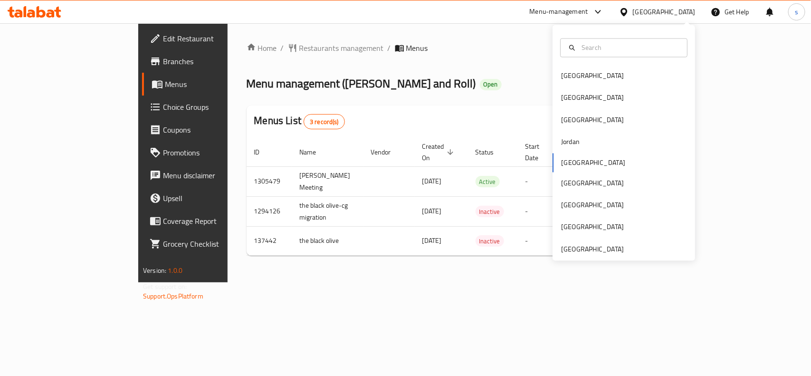
click at [584, 257] on div "[GEOGRAPHIC_DATA] [GEOGRAPHIC_DATA] [GEOGRAPHIC_DATA] [GEOGRAPHIC_DATA] [GEOGRA…" at bounding box center [624, 143] width 143 height 236
click at [587, 246] on div "[GEOGRAPHIC_DATA]" at bounding box center [592, 249] width 63 height 10
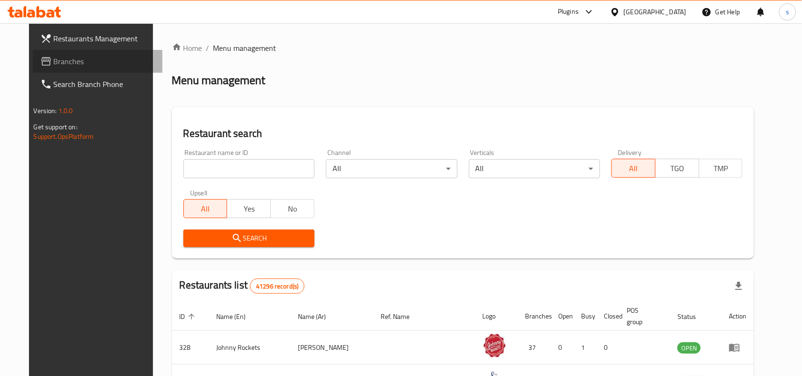
click at [54, 60] on span "Branches" at bounding box center [105, 61] width 102 height 11
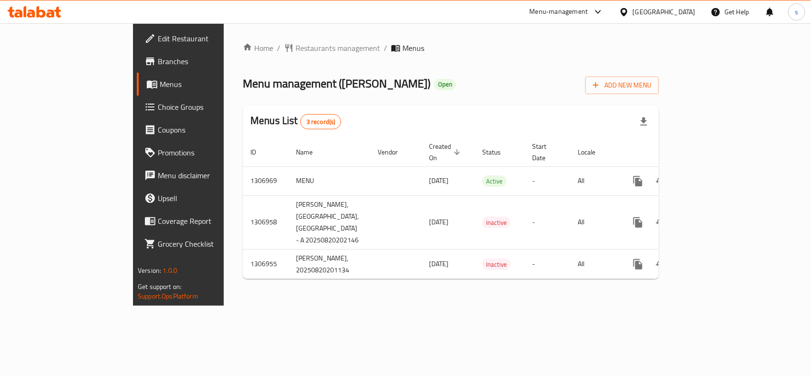
click at [672, 11] on div "[GEOGRAPHIC_DATA]" at bounding box center [664, 12] width 63 height 10
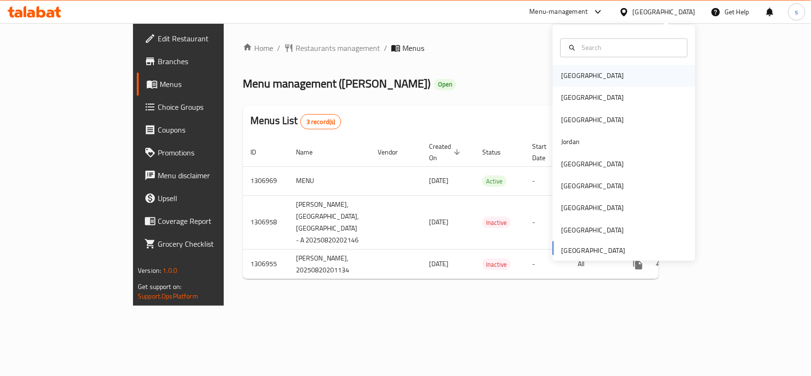
click at [580, 78] on div "[GEOGRAPHIC_DATA]" at bounding box center [593, 76] width 78 height 22
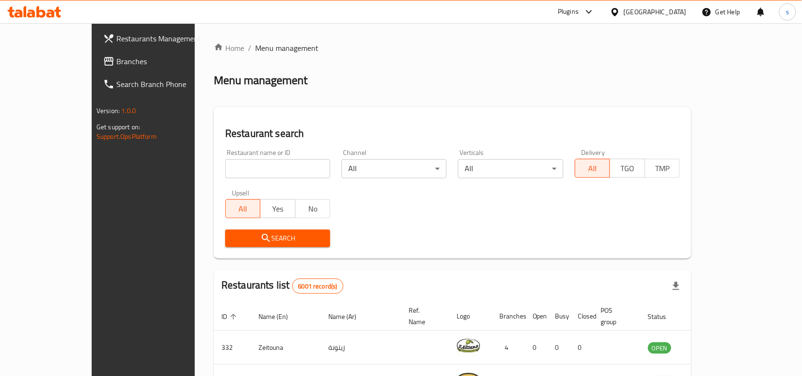
click at [665, 12] on div "Bahrain" at bounding box center [655, 12] width 63 height 10
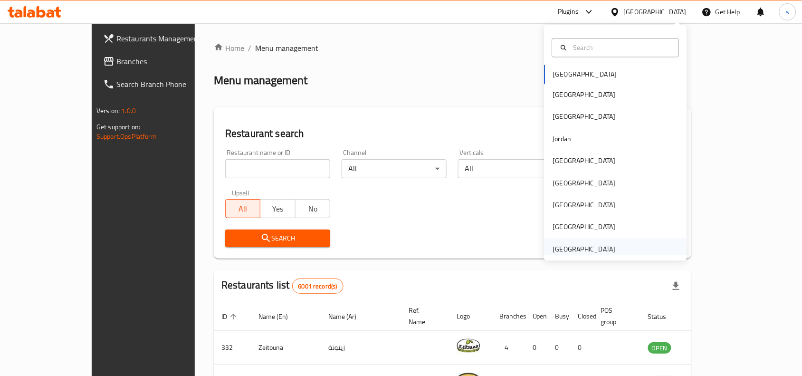
click at [578, 248] on div "[GEOGRAPHIC_DATA]" at bounding box center [584, 249] width 63 height 10
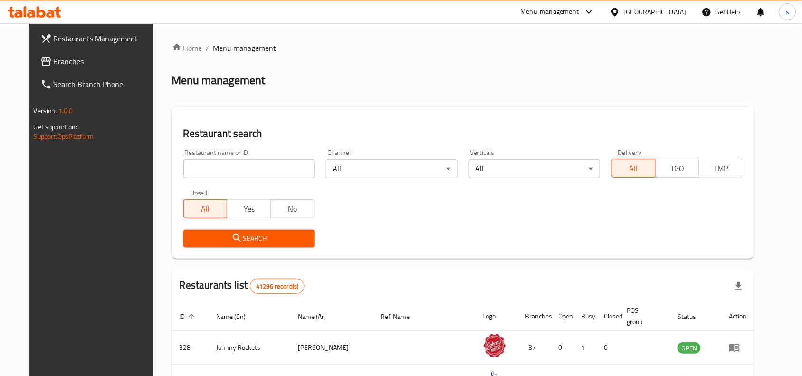
click at [54, 58] on span "Branches" at bounding box center [105, 61] width 102 height 11
